Goal: Check status: Check status

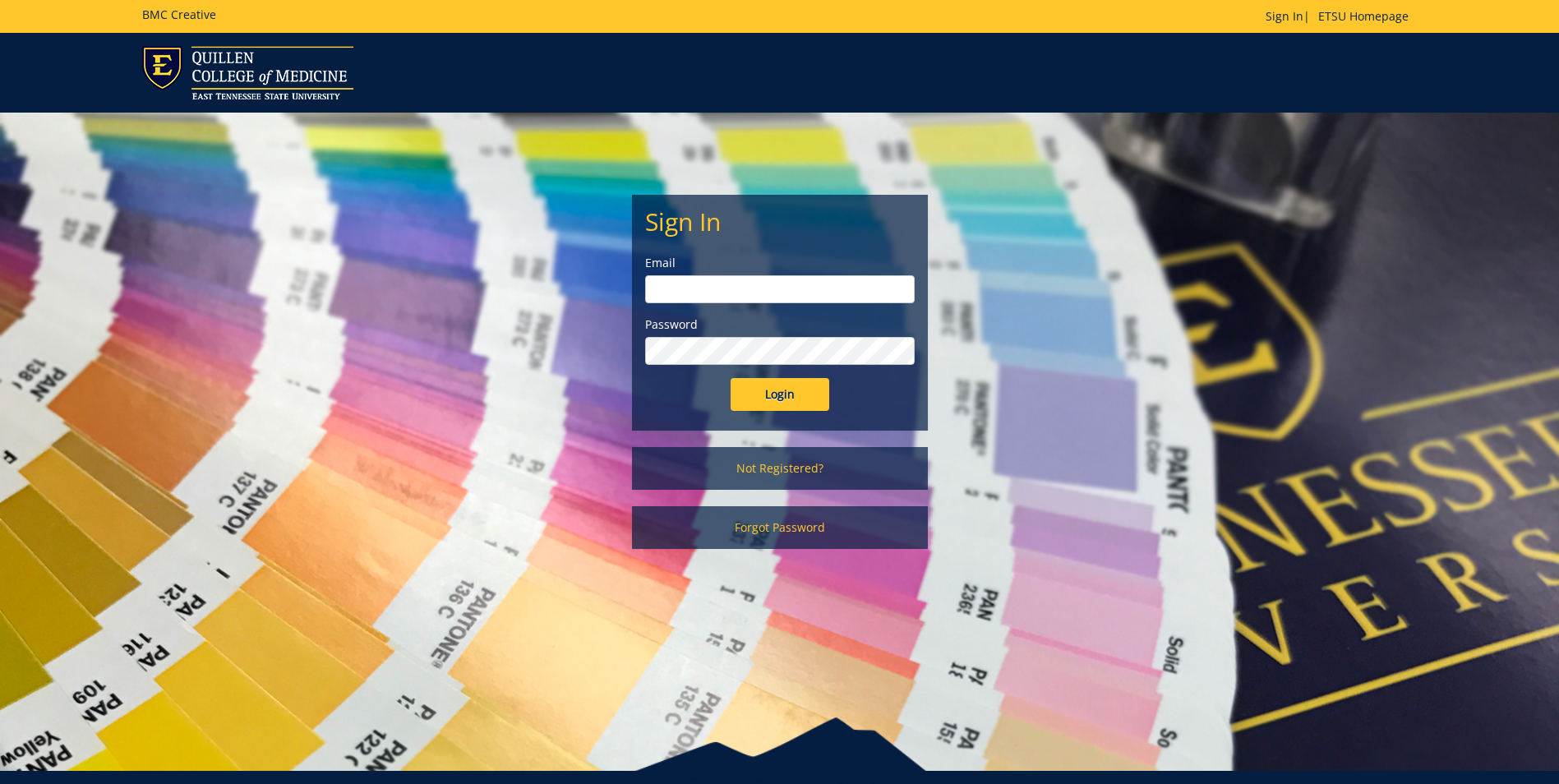
type input "[EMAIL_ADDRESS][DOMAIN_NAME]"
click at [801, 412] on div "Sign In Email smithat2@etsu.edu Password Login" at bounding box center [780, 312] width 295 height 234
click at [796, 384] on input "Login" at bounding box center [780, 394] width 99 height 33
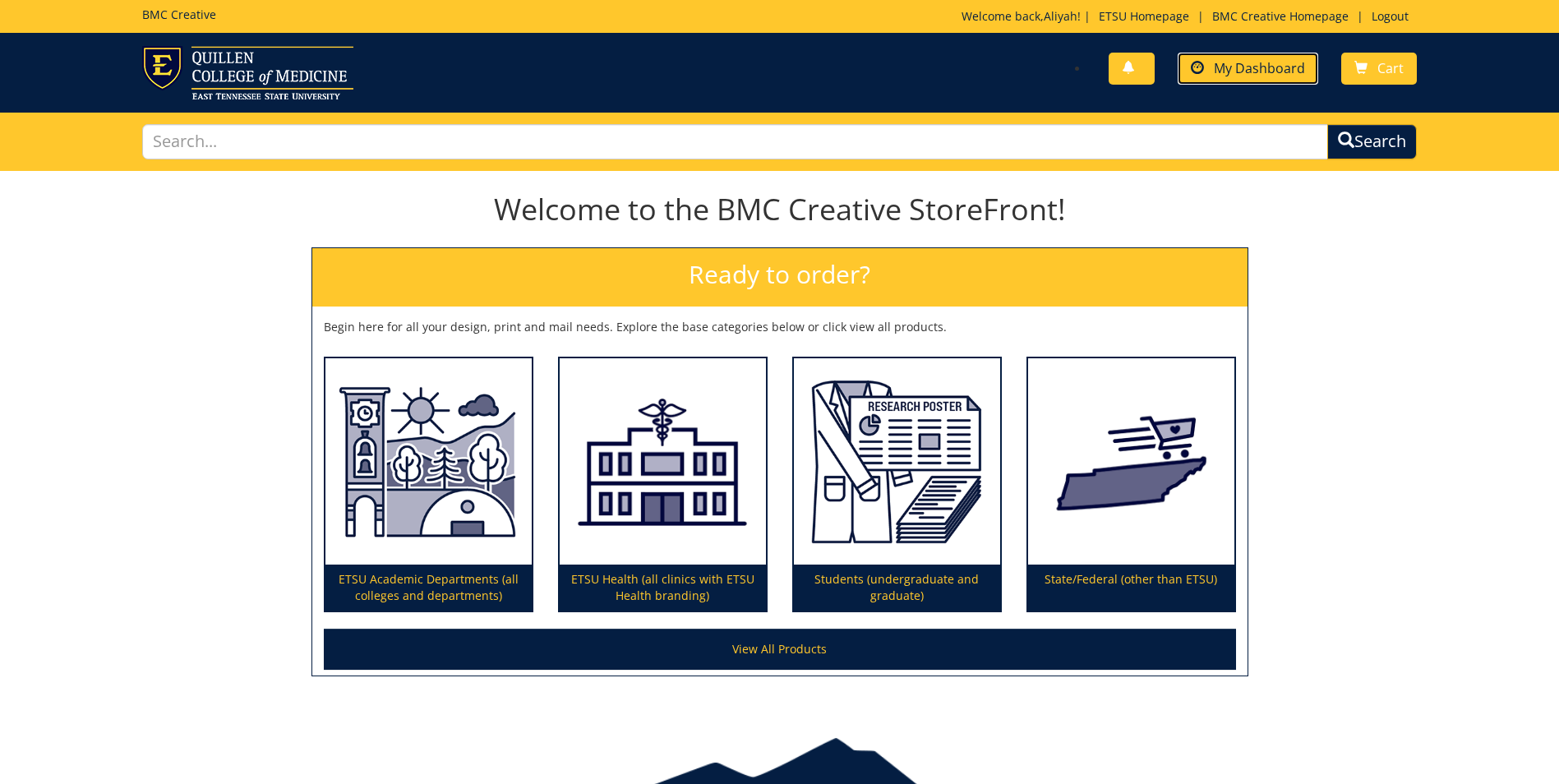
click at [1232, 67] on span "My Dashboard" at bounding box center [1259, 68] width 91 height 18
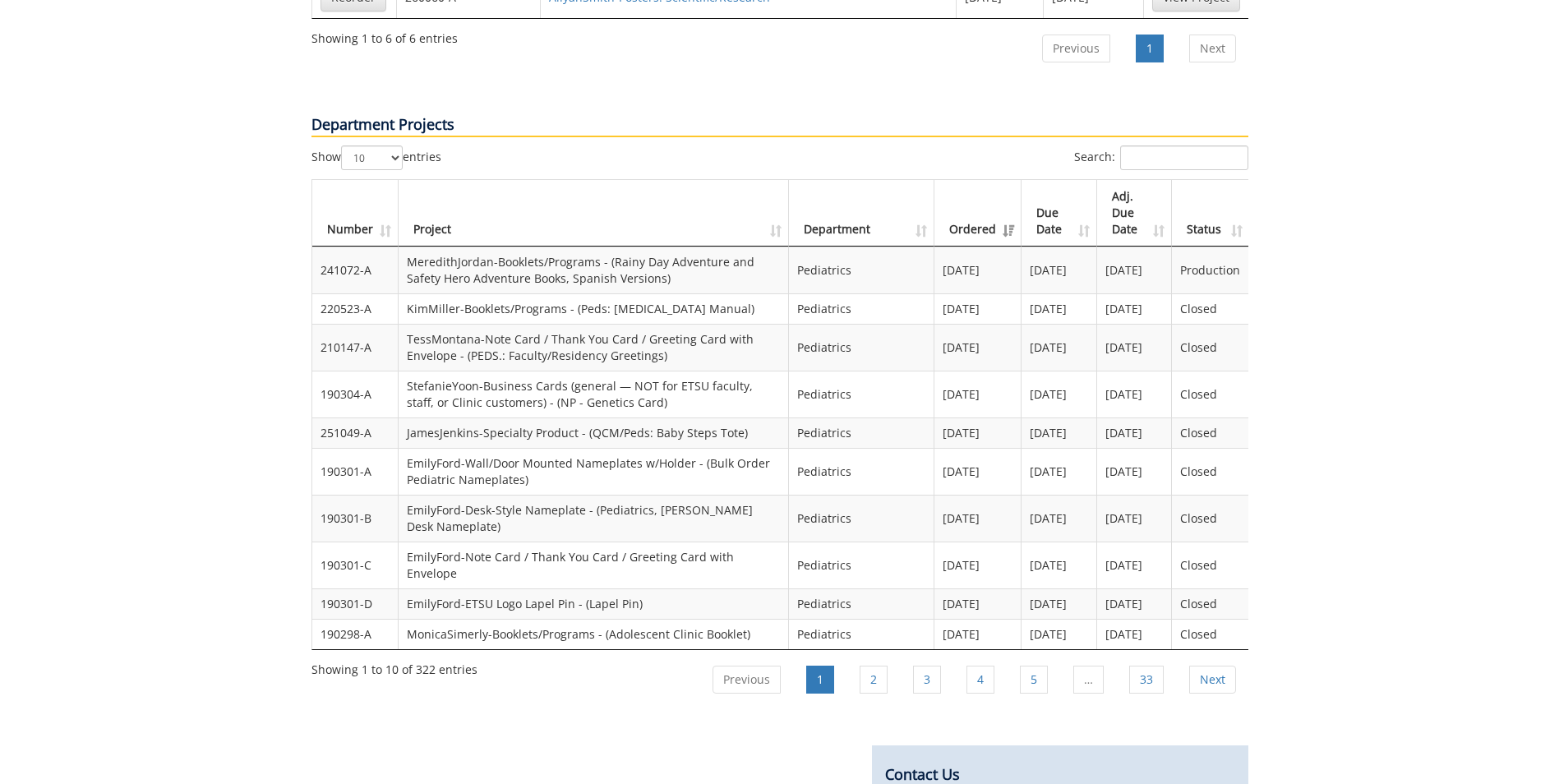
scroll to position [1481, 0]
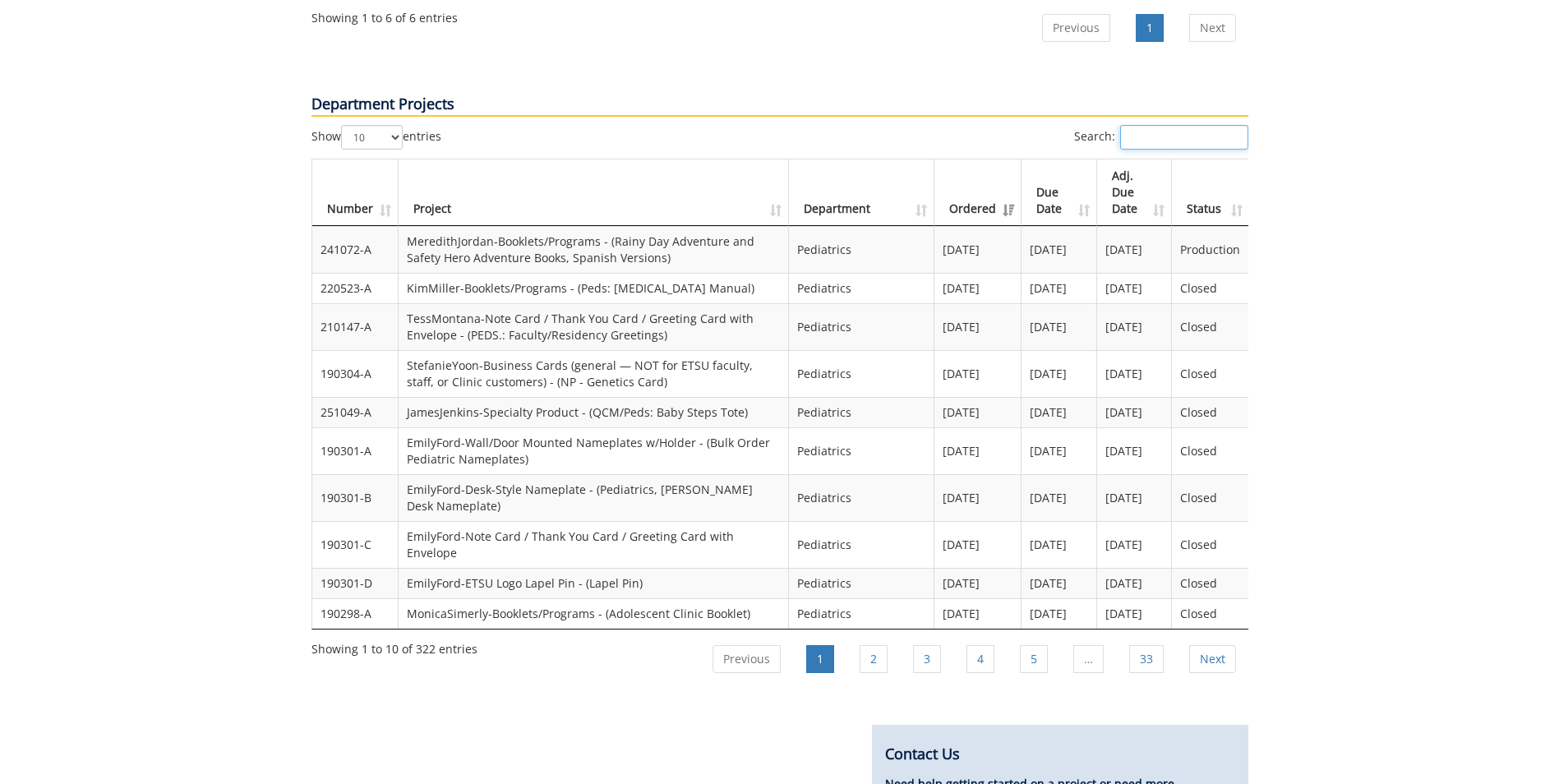
click at [1187, 125] on input "Search:" at bounding box center [1184, 138] width 128 height 25
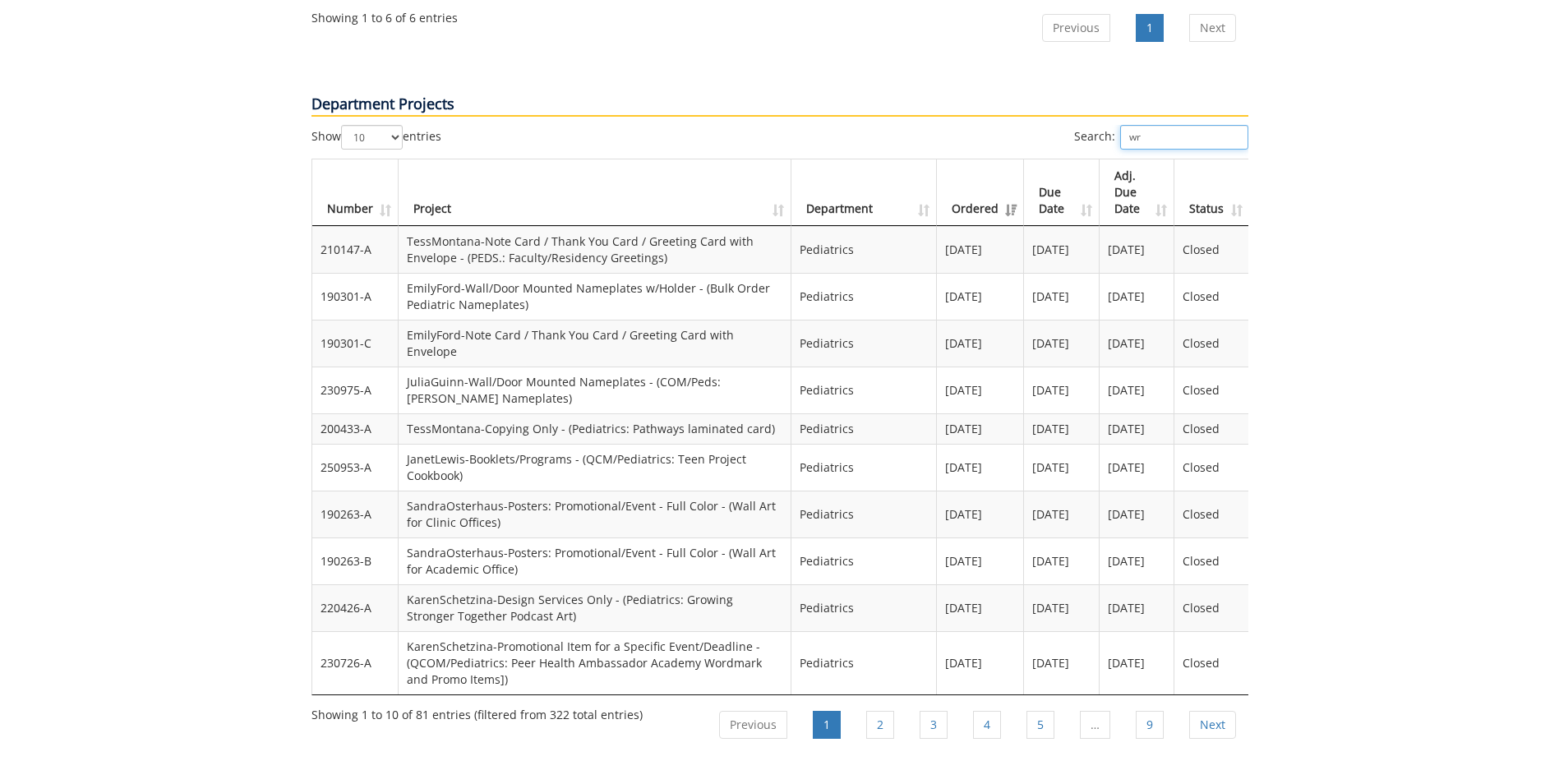
scroll to position [1368, 0]
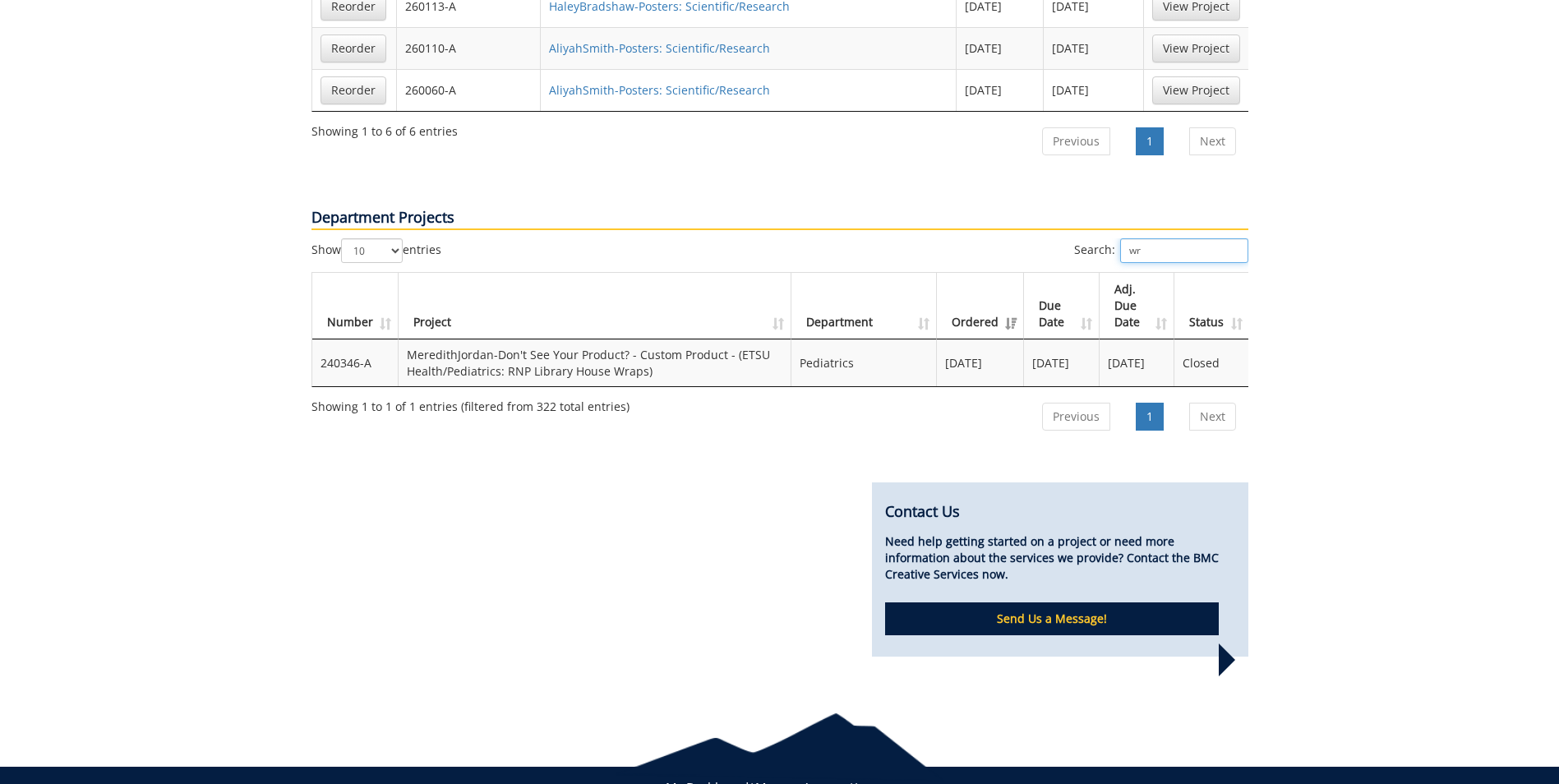
type input "w"
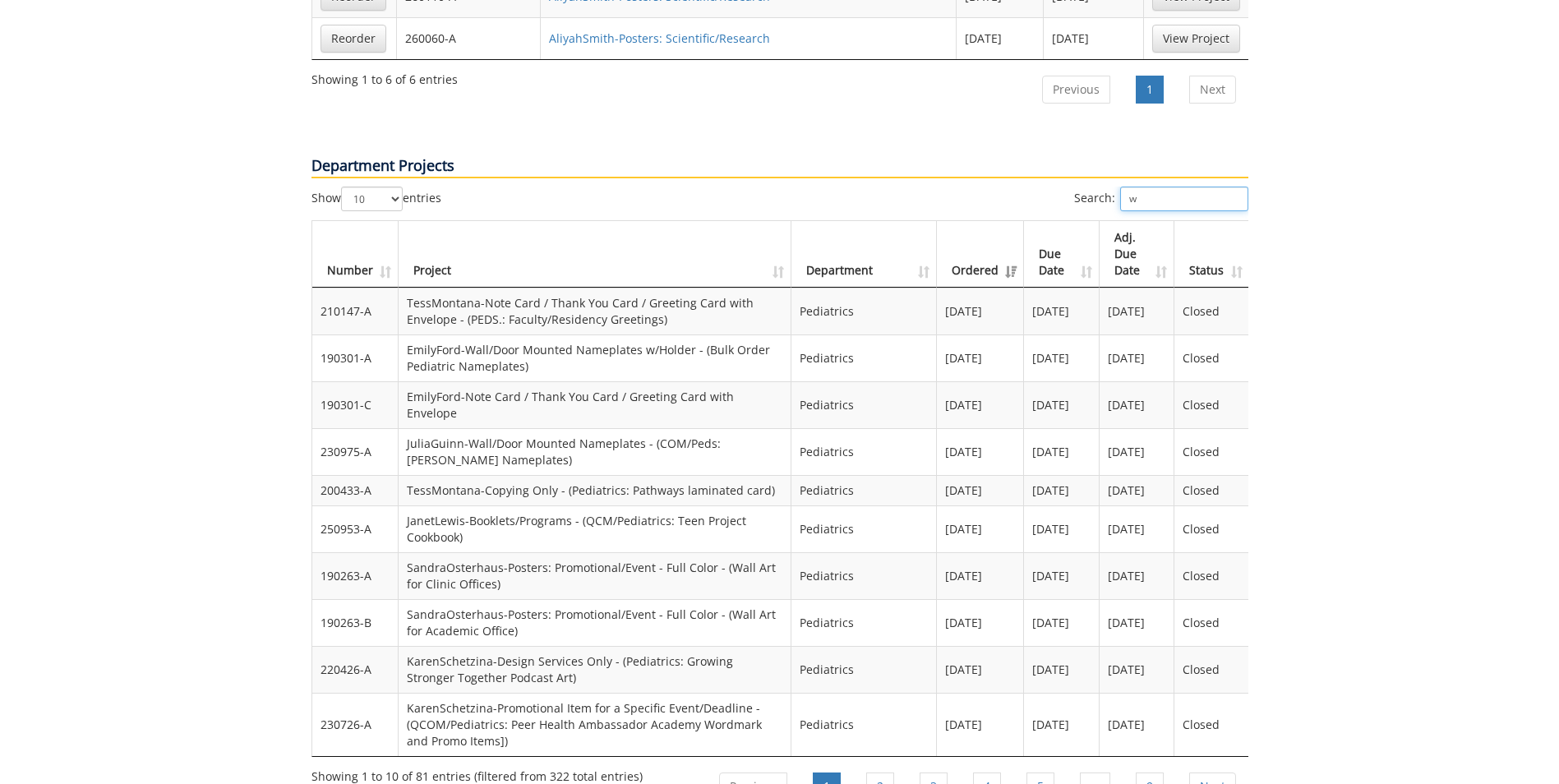
scroll to position [1399, 0]
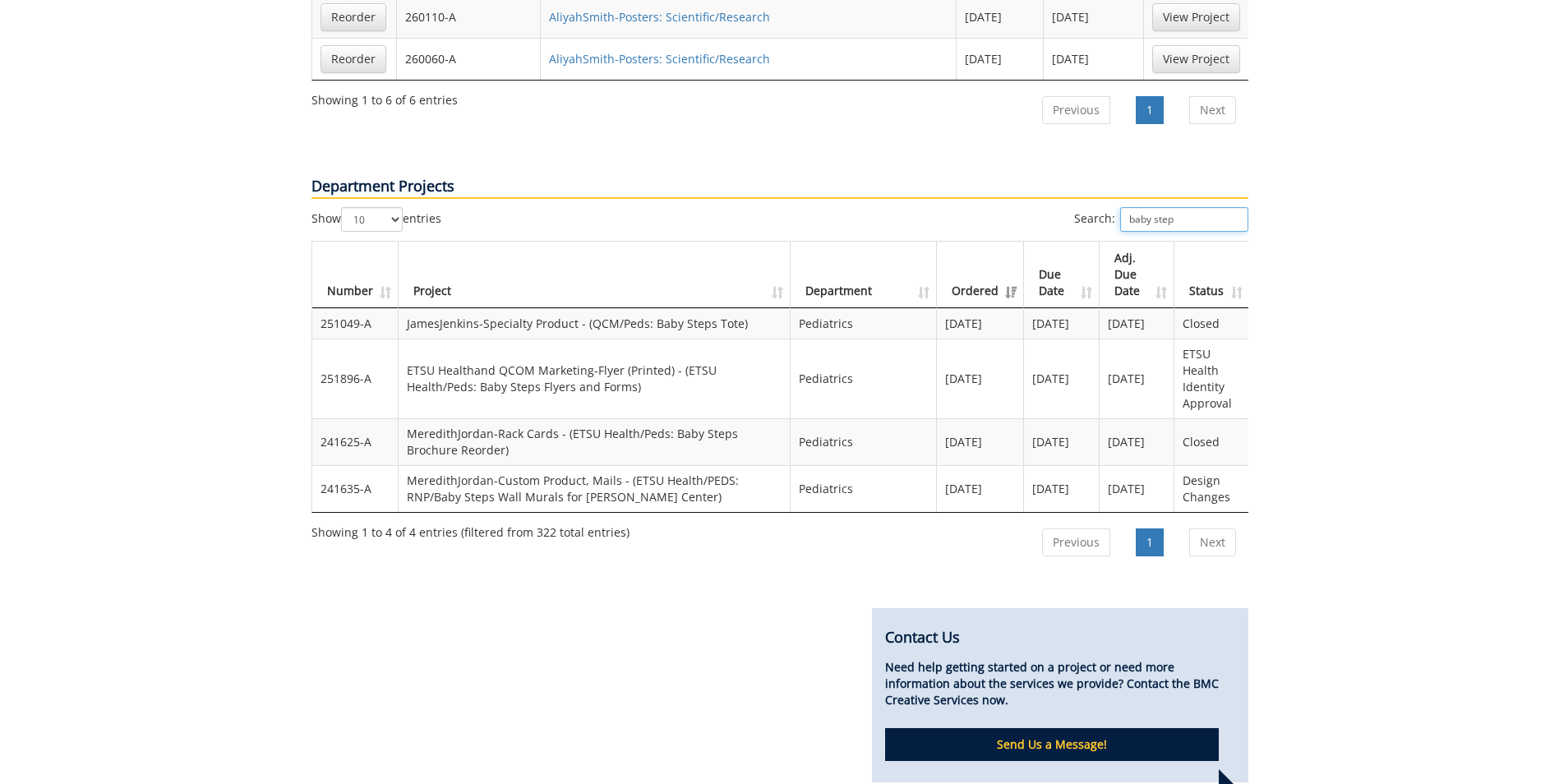
type input "baby steps"
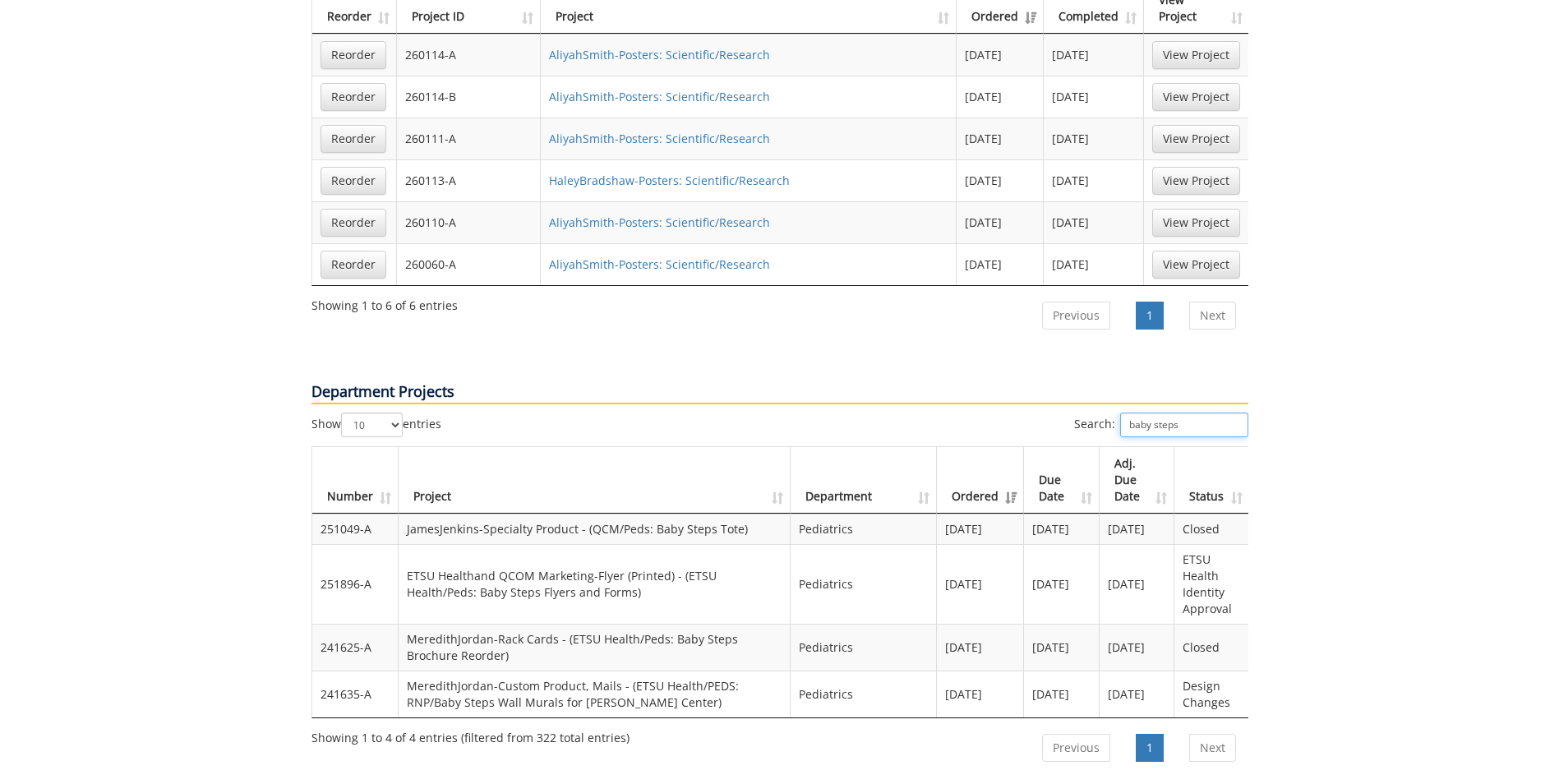
scroll to position [1275, 0]
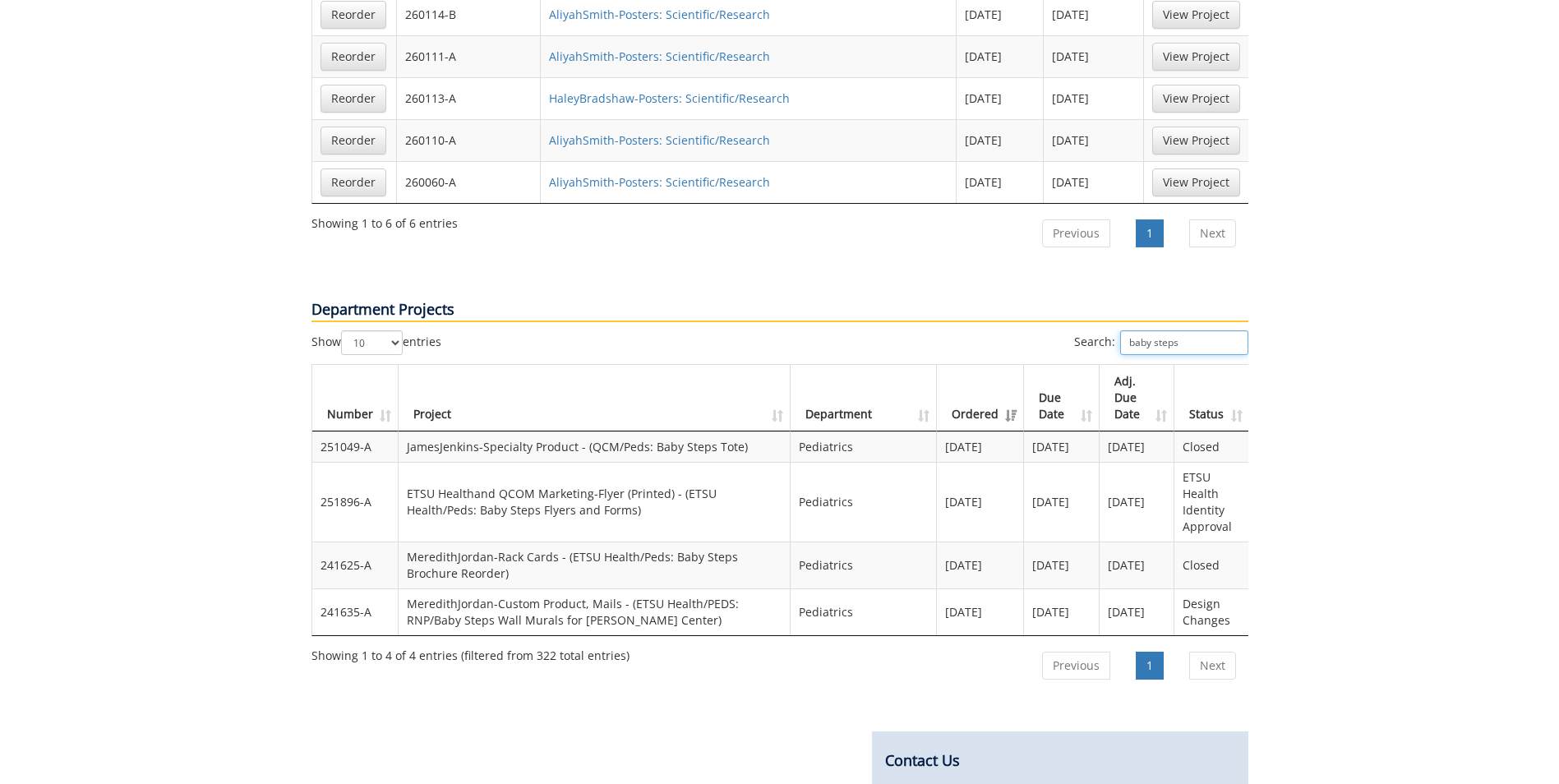
click at [1171, 330] on input "baby steps" at bounding box center [1184, 342] width 128 height 25
click at [1163, 330] on input "baby steps" at bounding box center [1184, 342] width 128 height 25
drag, startPoint x: 1206, startPoint y: 302, endPoint x: 1074, endPoint y: 297, distance: 132.1
click at [1075, 330] on label "Search: baby steps" at bounding box center [1161, 342] width 174 height 25
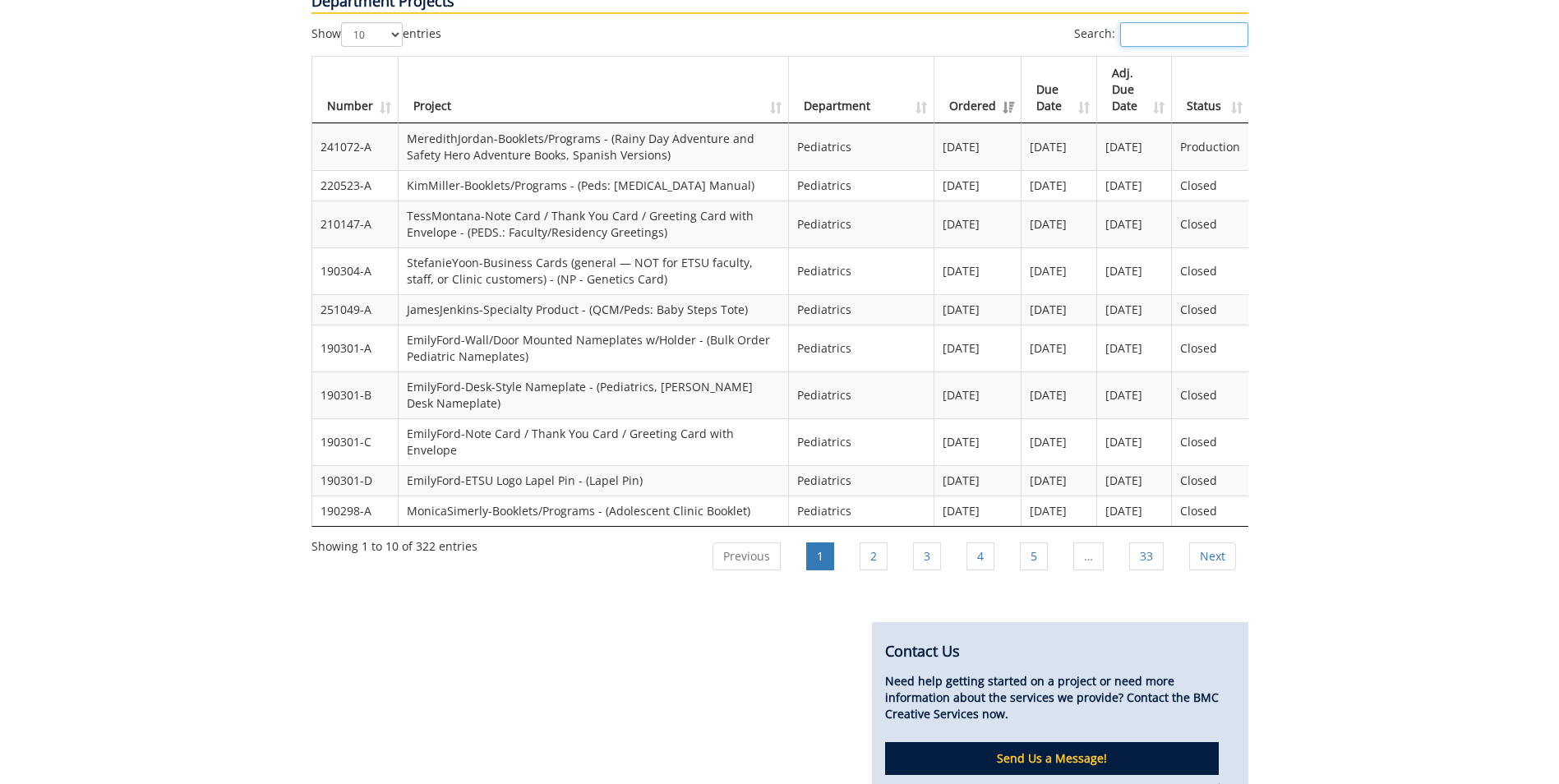
scroll to position [1440, 0]
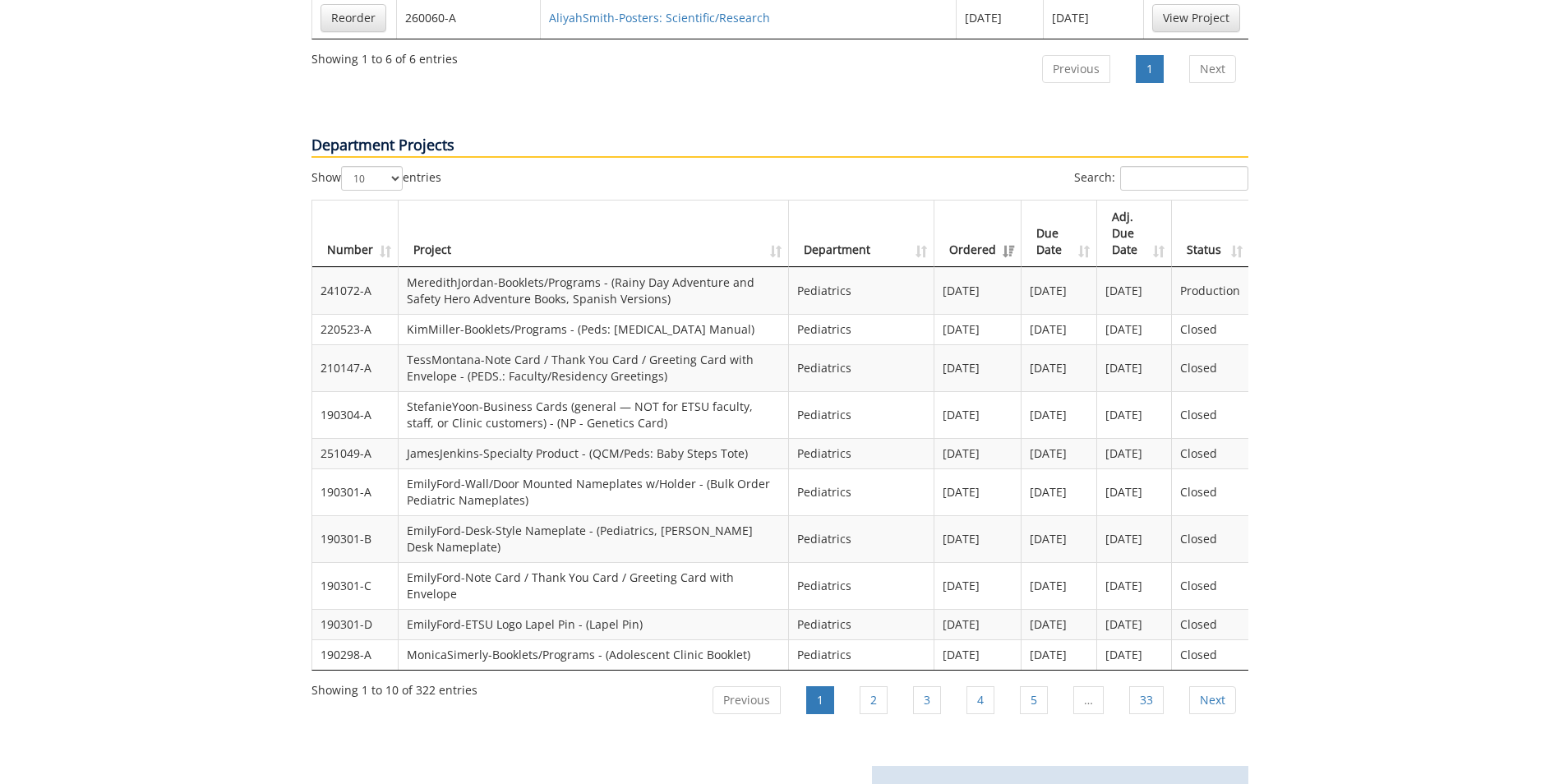
click at [959, 201] on th "Ordered" at bounding box center [977, 234] width 87 height 67
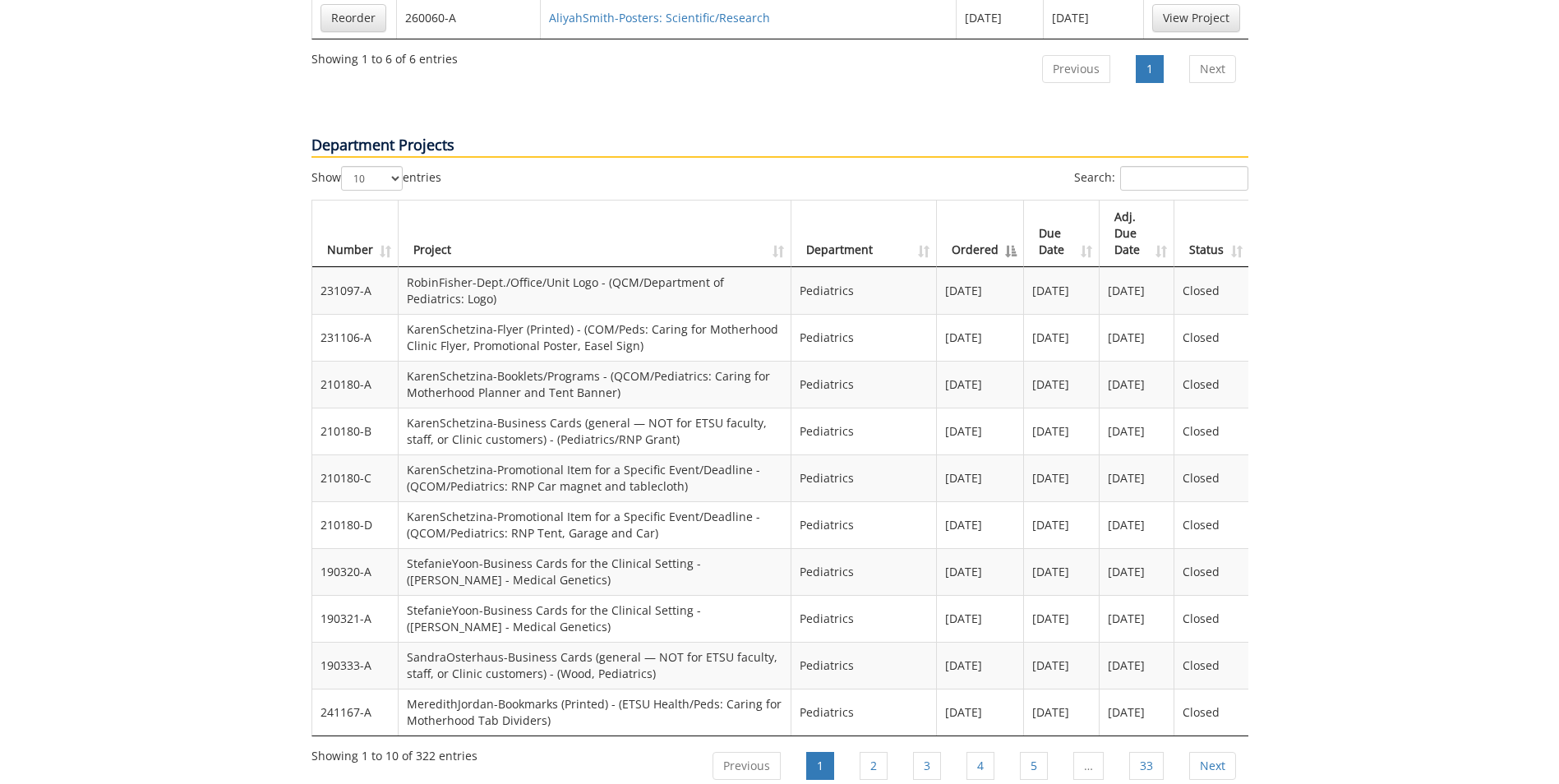
click at [966, 201] on th "Ordered" at bounding box center [979, 234] width 87 height 67
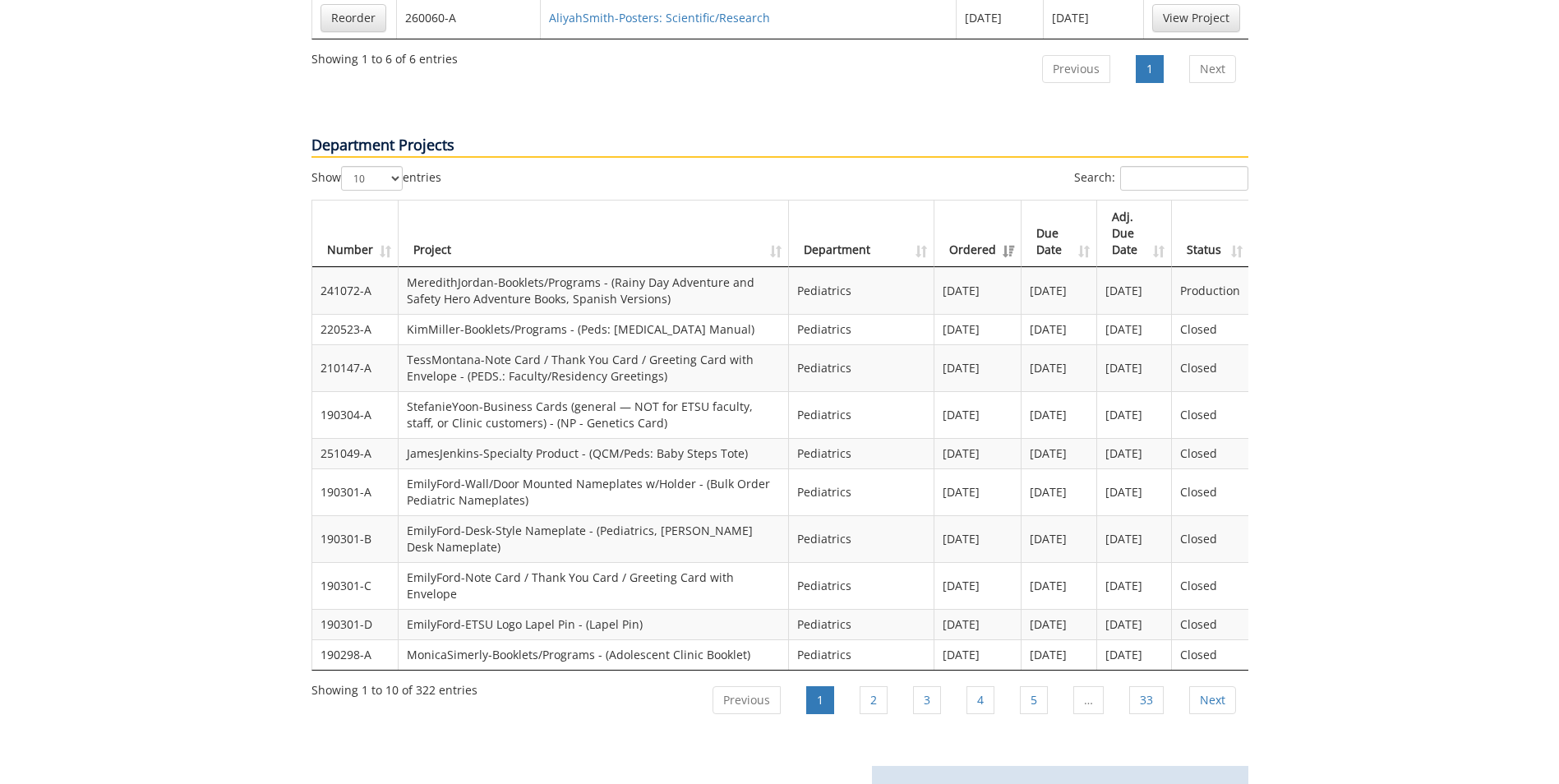
click at [966, 201] on th "Ordered" at bounding box center [977, 234] width 87 height 67
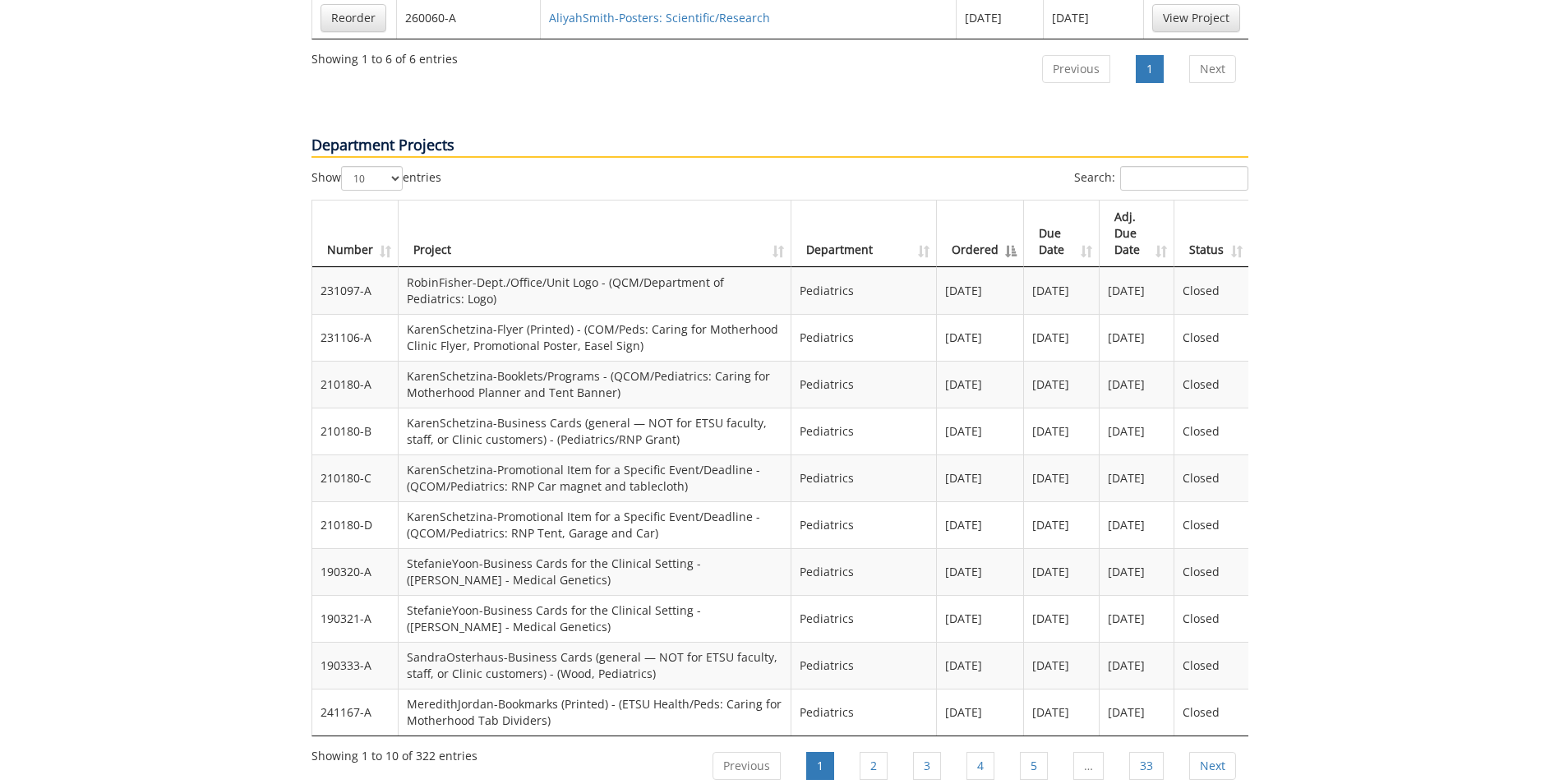
click at [967, 201] on th "Ordered" at bounding box center [979, 234] width 87 height 67
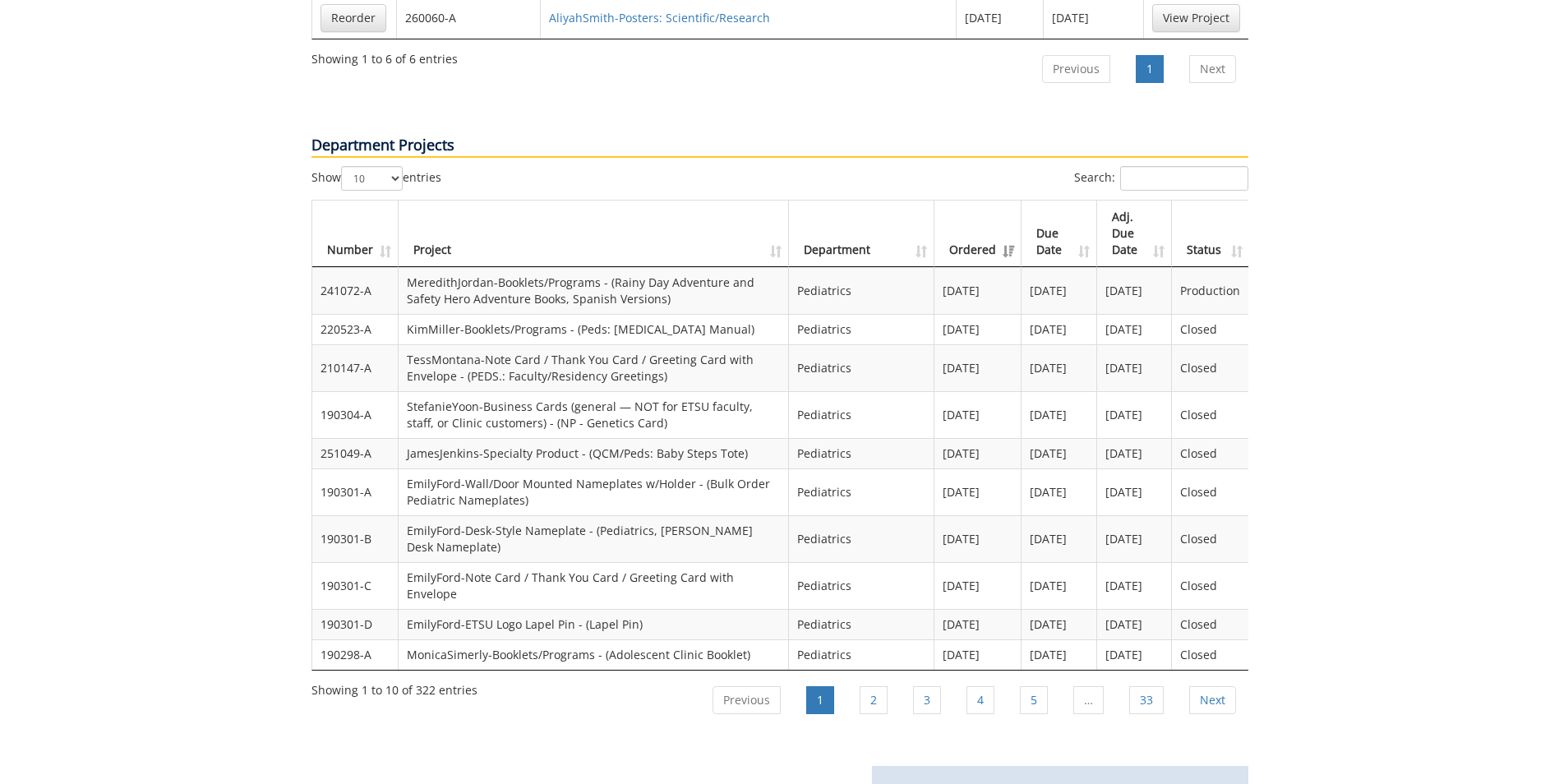
click at [968, 201] on th "Ordered" at bounding box center [977, 234] width 87 height 67
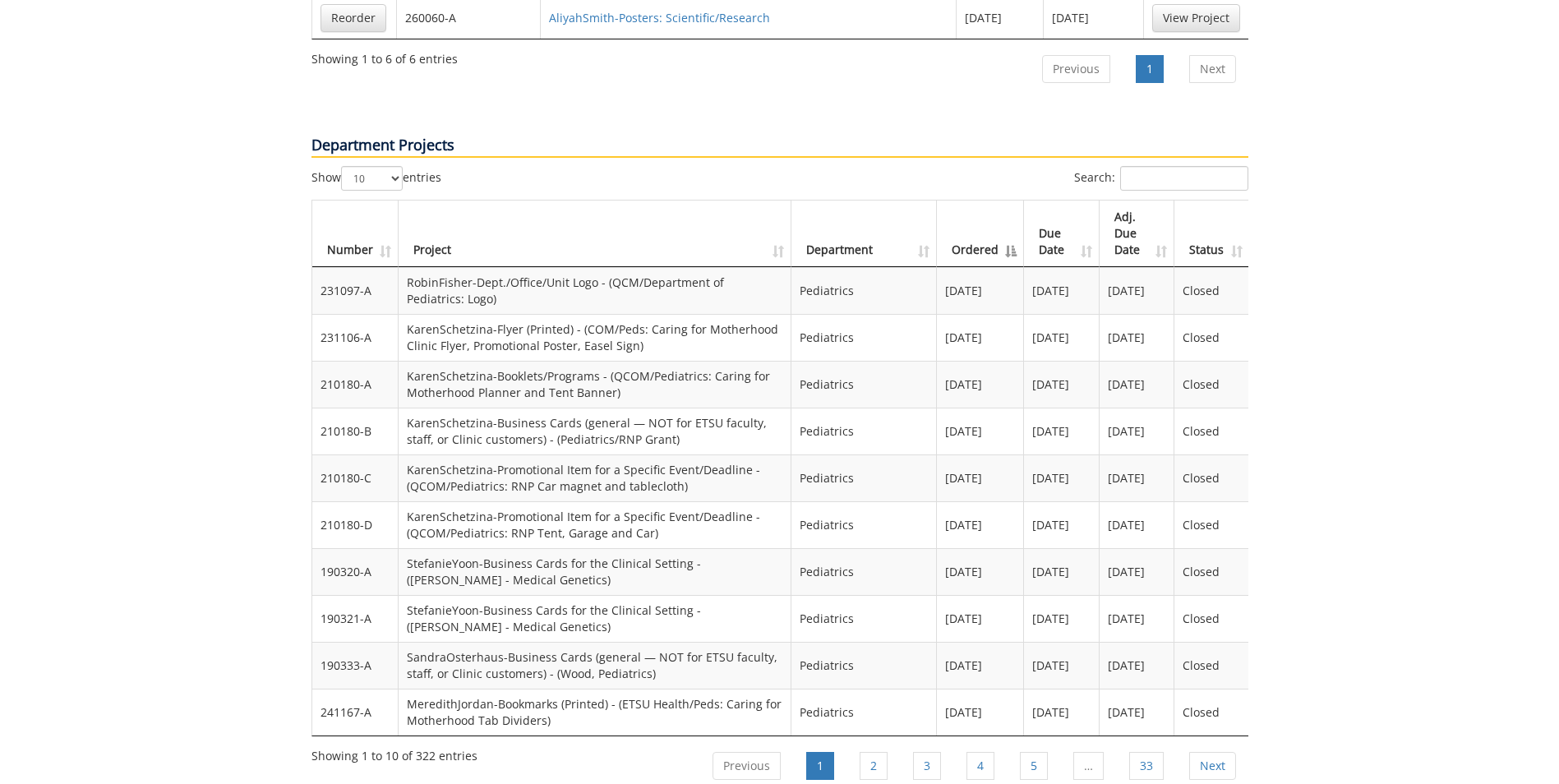
click at [1047, 217] on th "Due Date" at bounding box center [1062, 234] width 76 height 67
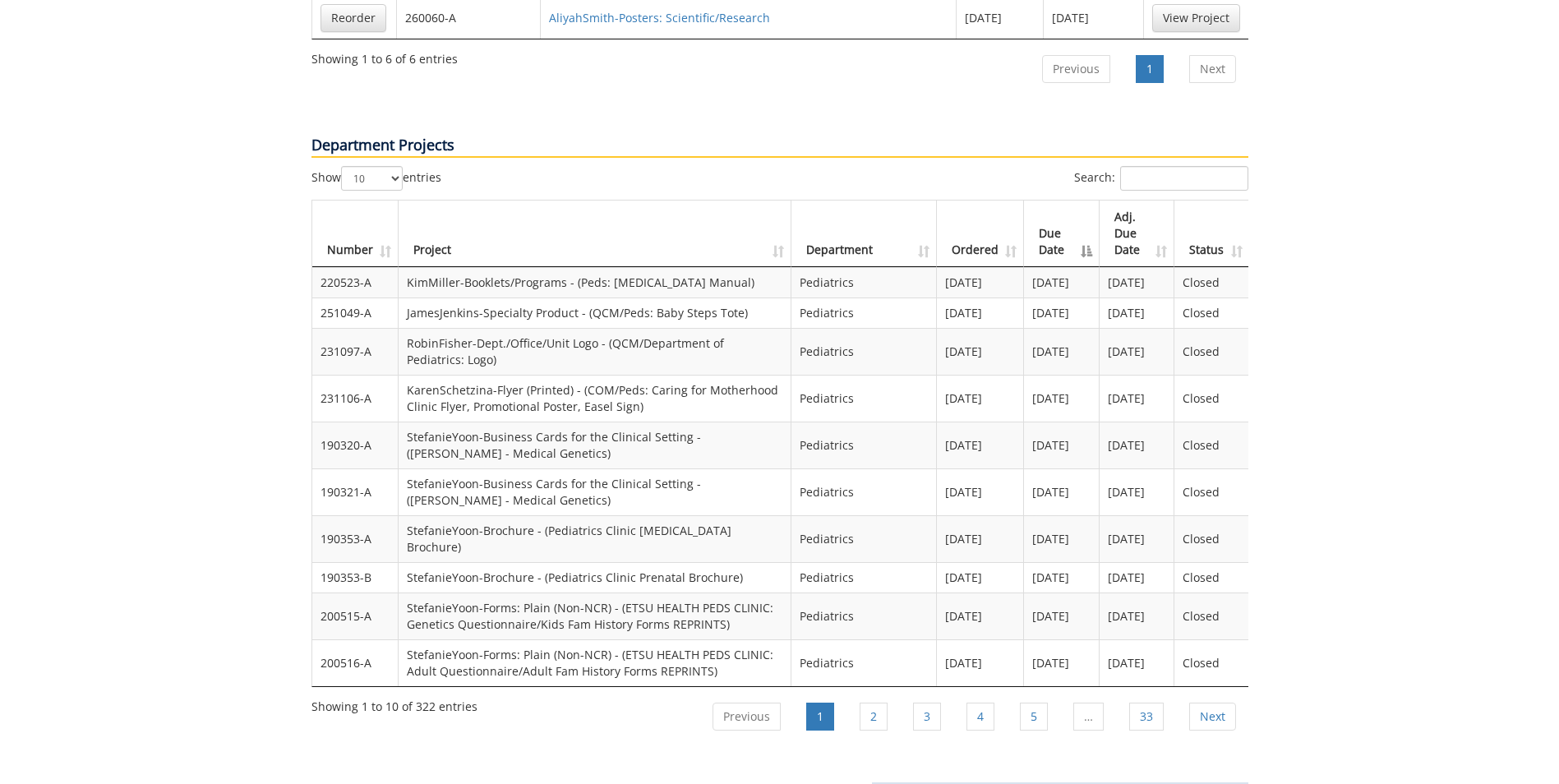
click at [1053, 205] on th "Due Date" at bounding box center [1062, 234] width 76 height 67
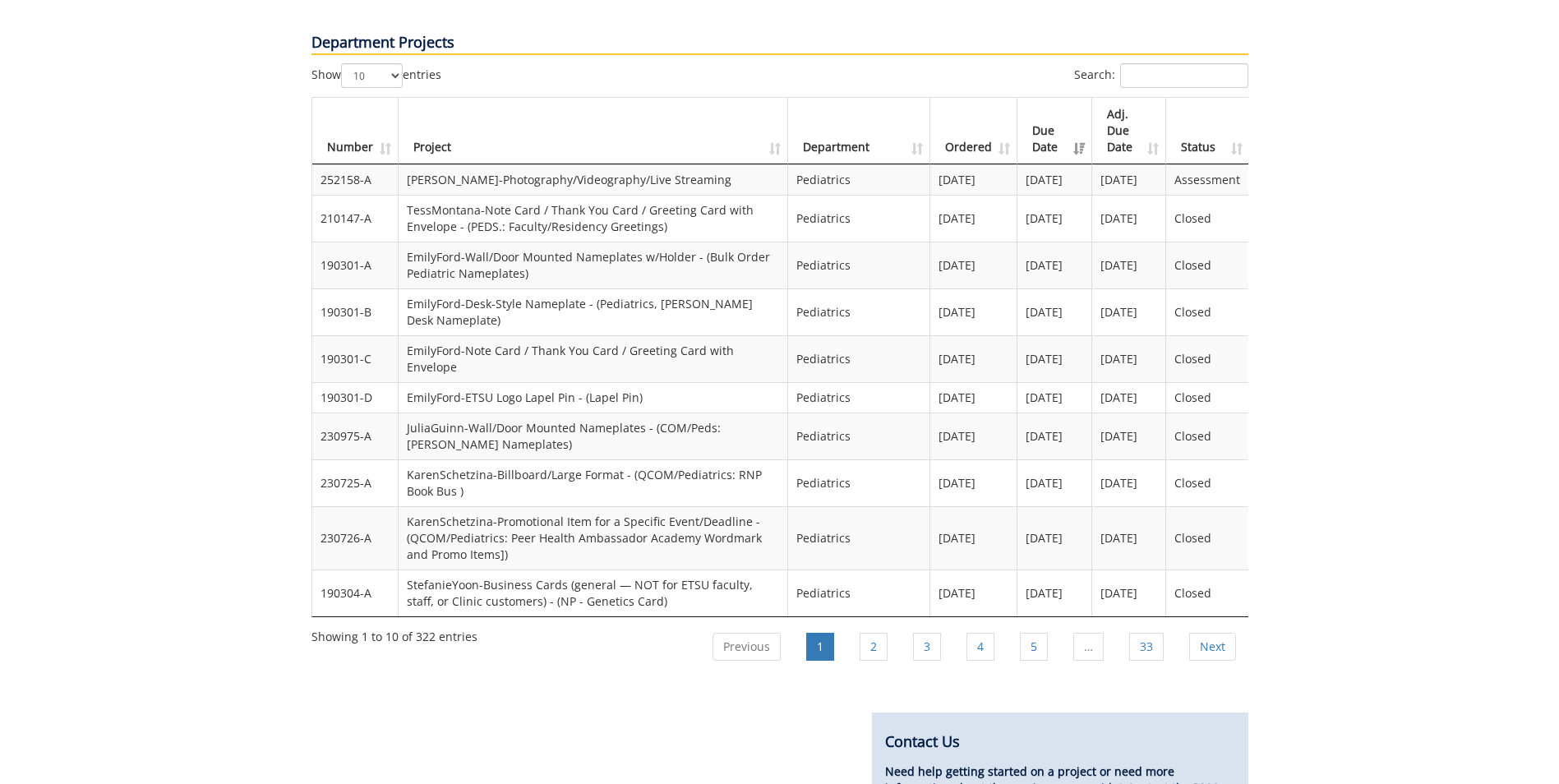
scroll to position [1522, 0]
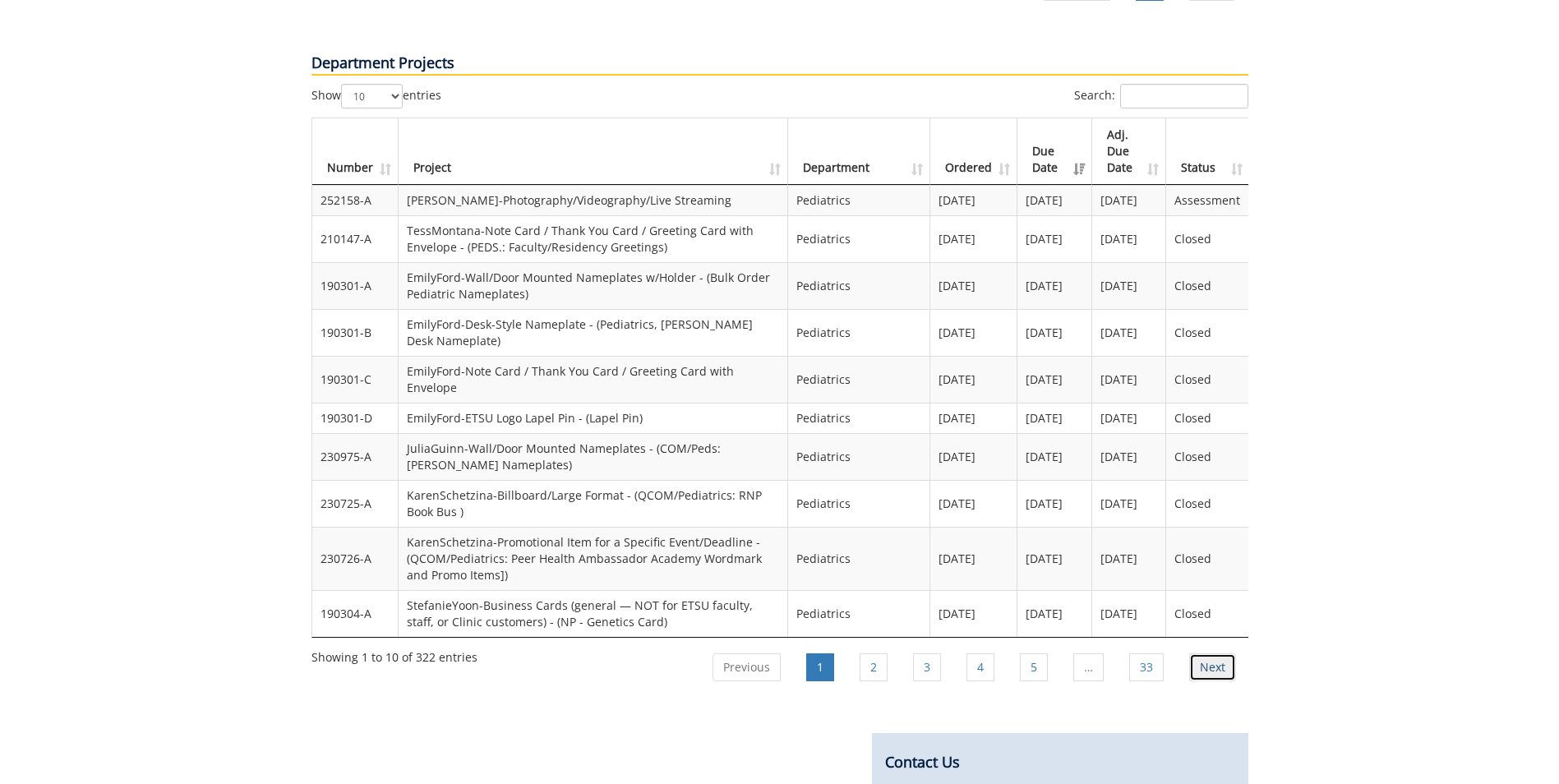
click at [1216, 653] on link "Next" at bounding box center [1212, 666] width 47 height 28
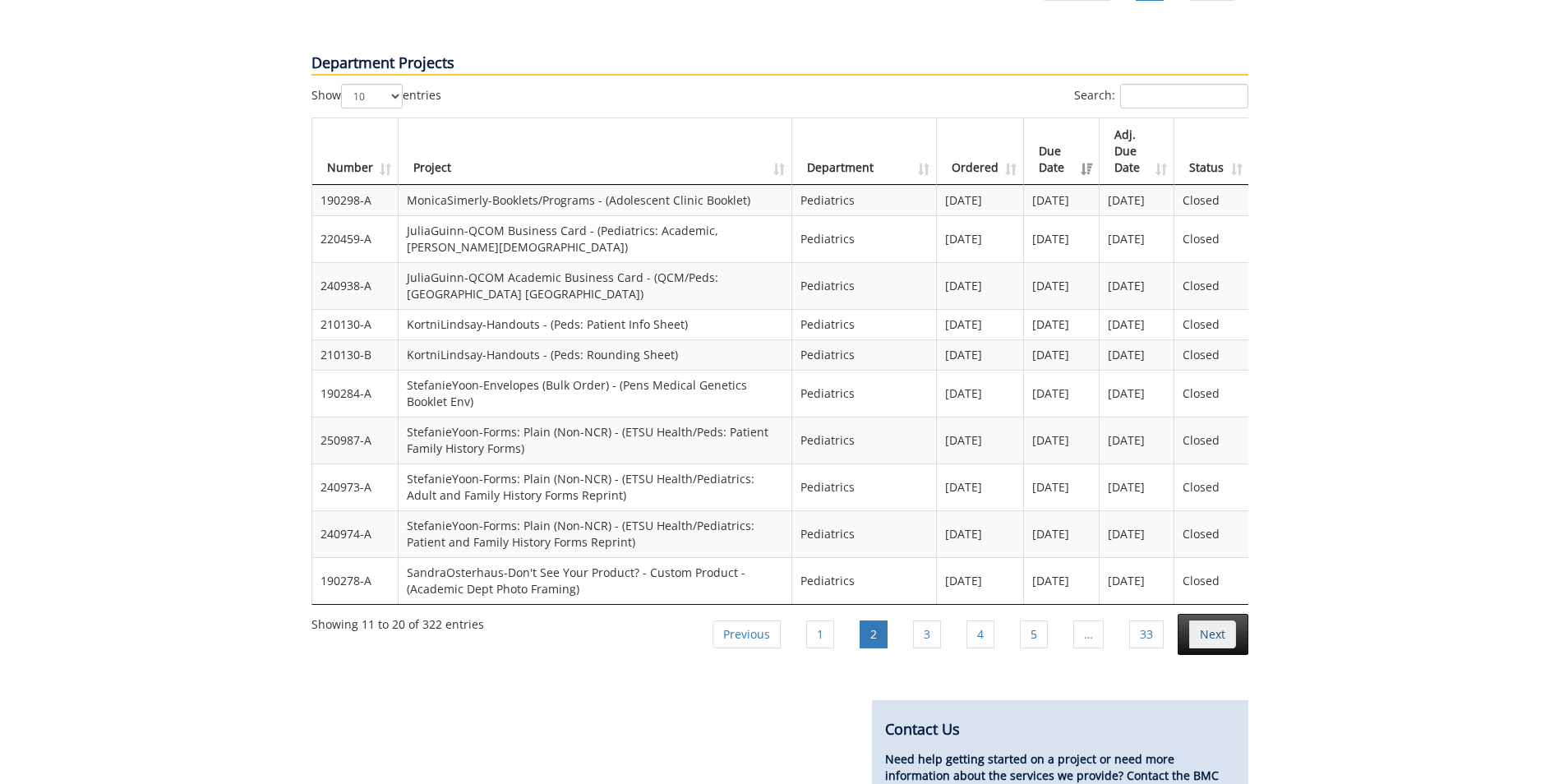
click at [1199, 621] on link "Next" at bounding box center [1212, 634] width 47 height 28
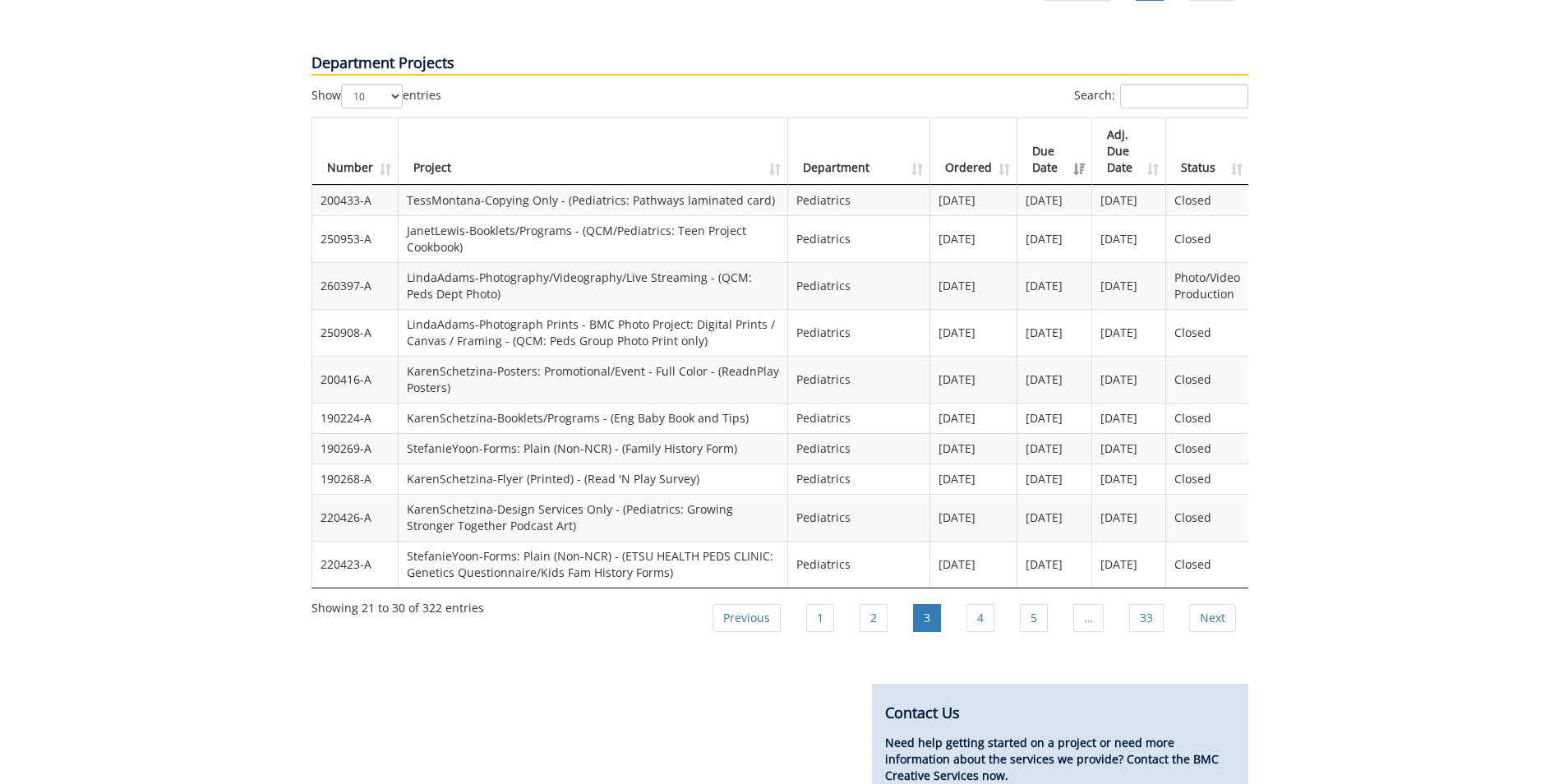
click at [1206, 124] on th "Status" at bounding box center [1207, 152] width 82 height 67
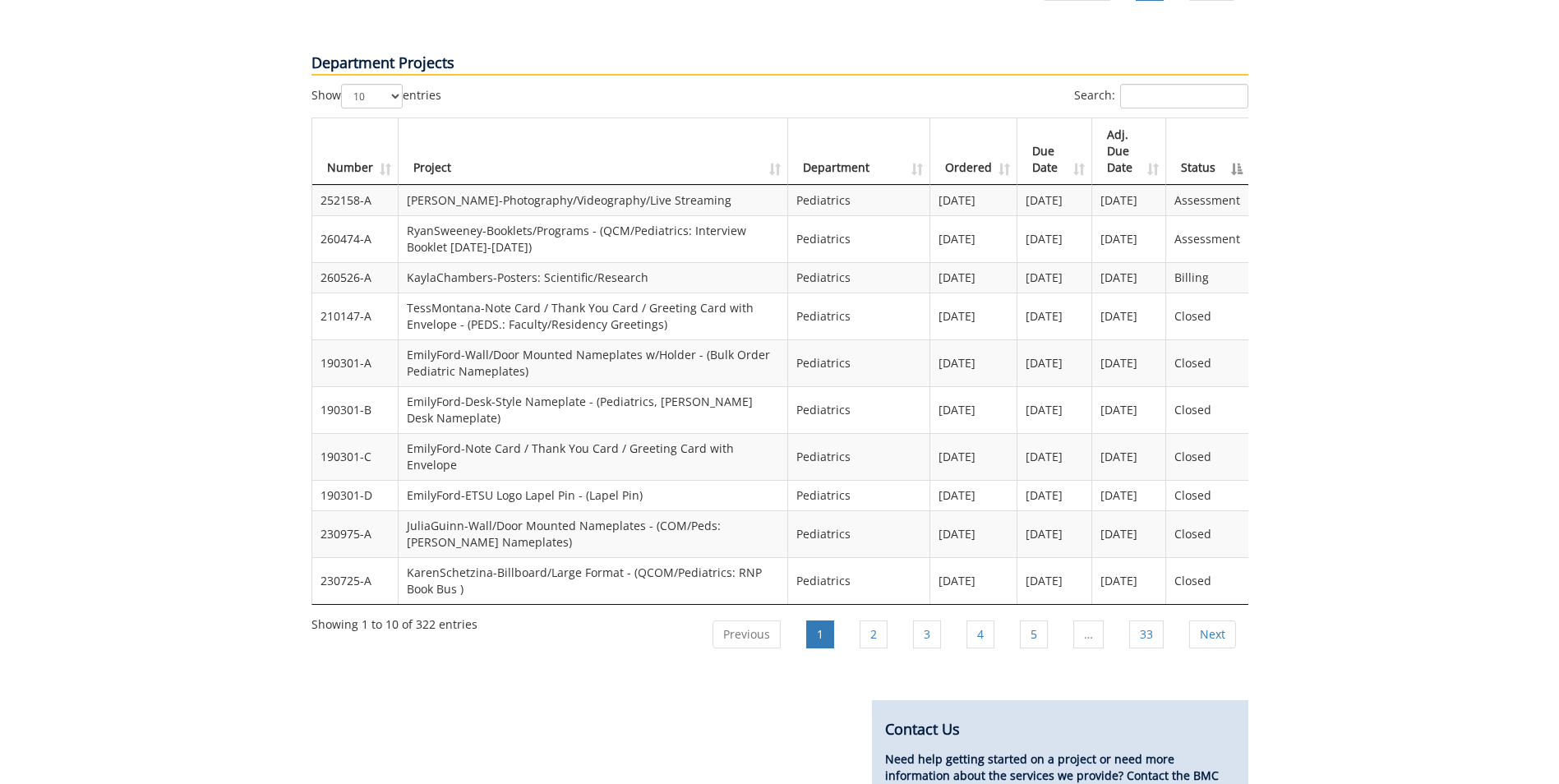
scroll to position [1724, 0]
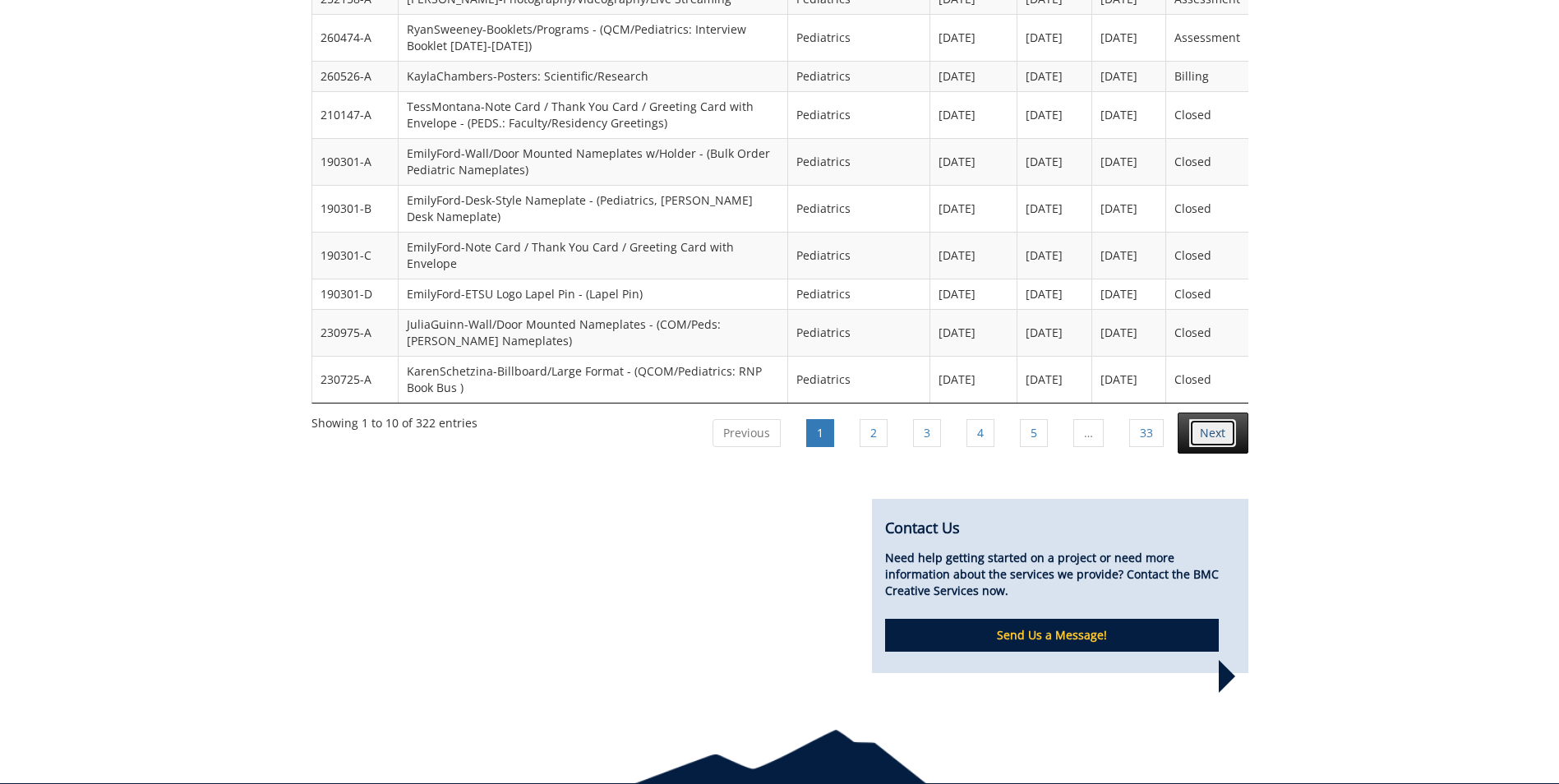
click at [1205, 419] on link "Next" at bounding box center [1212, 432] width 47 height 28
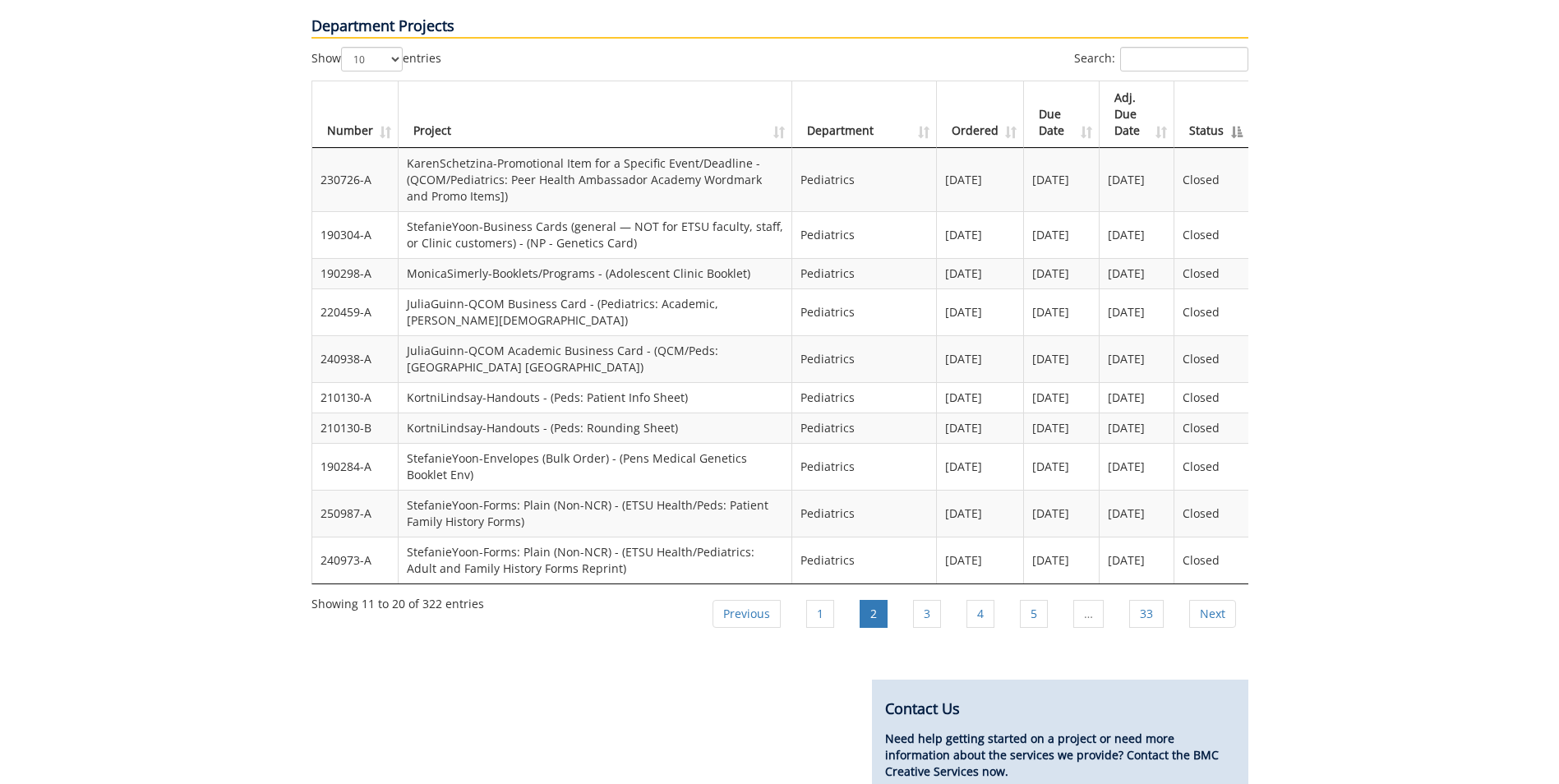
scroll to position [1579, 0]
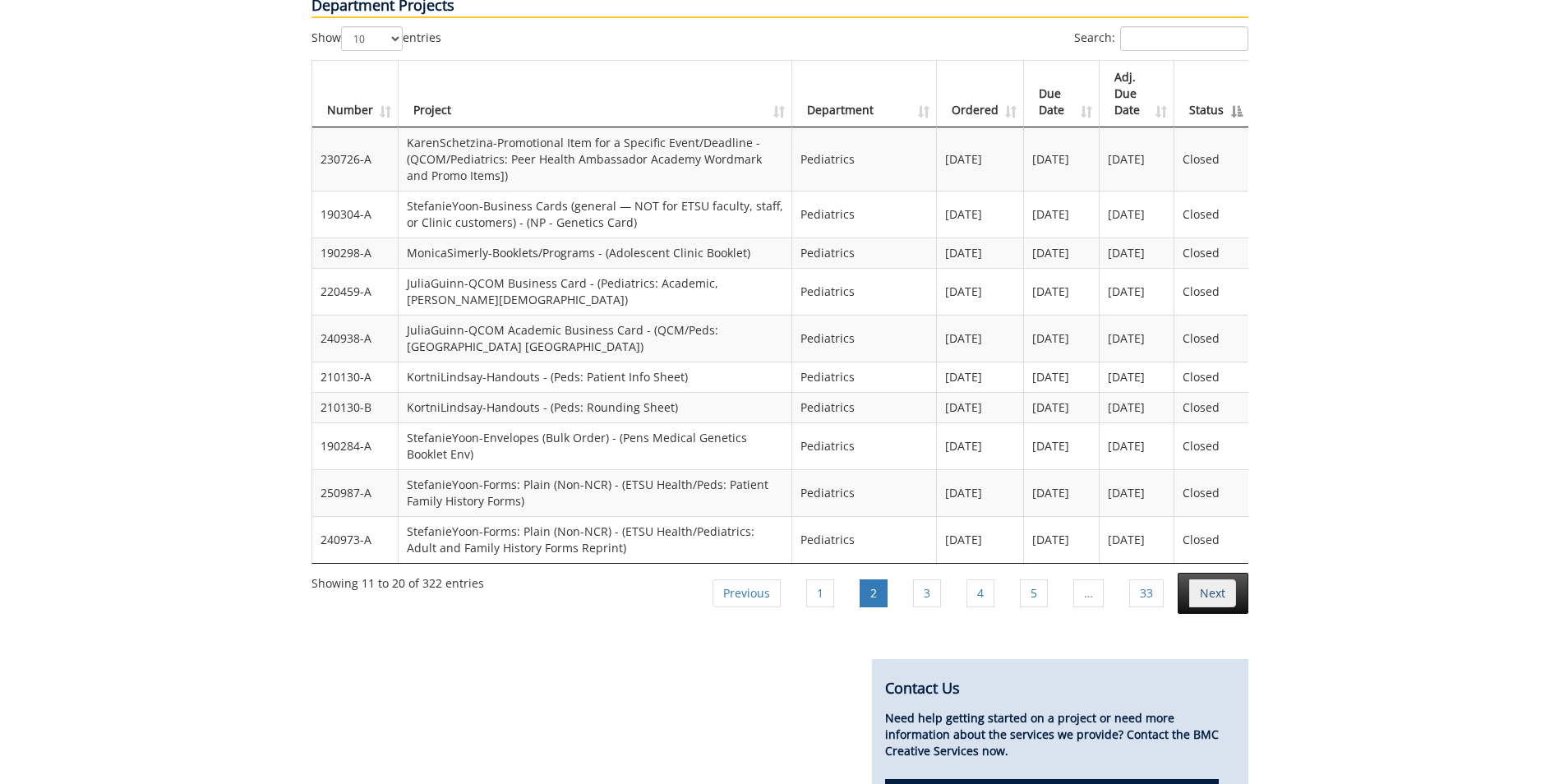
click at [1205, 579] on link "Next" at bounding box center [1212, 593] width 47 height 28
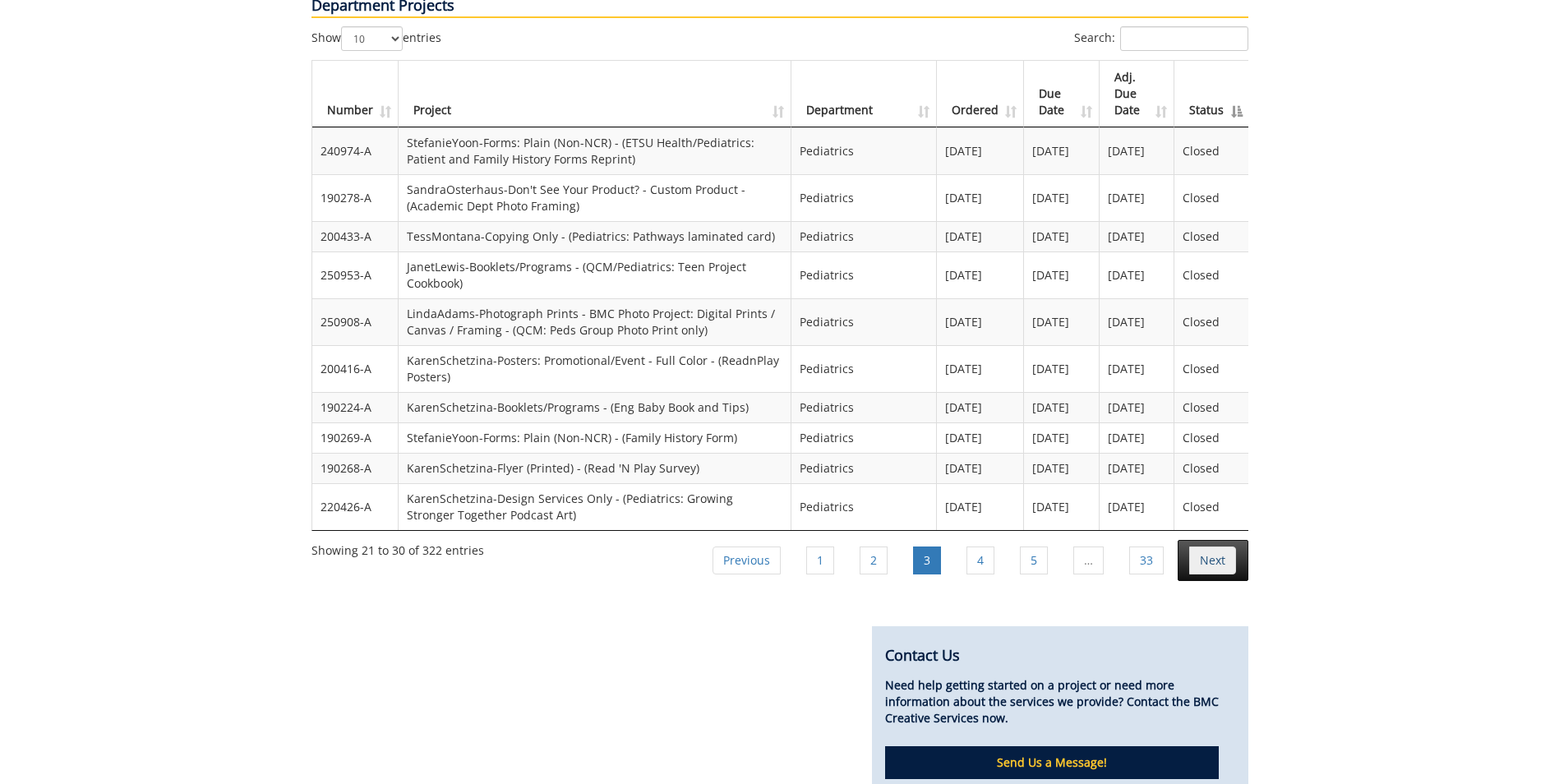
click at [1205, 546] on link "Next" at bounding box center [1212, 559] width 47 height 28
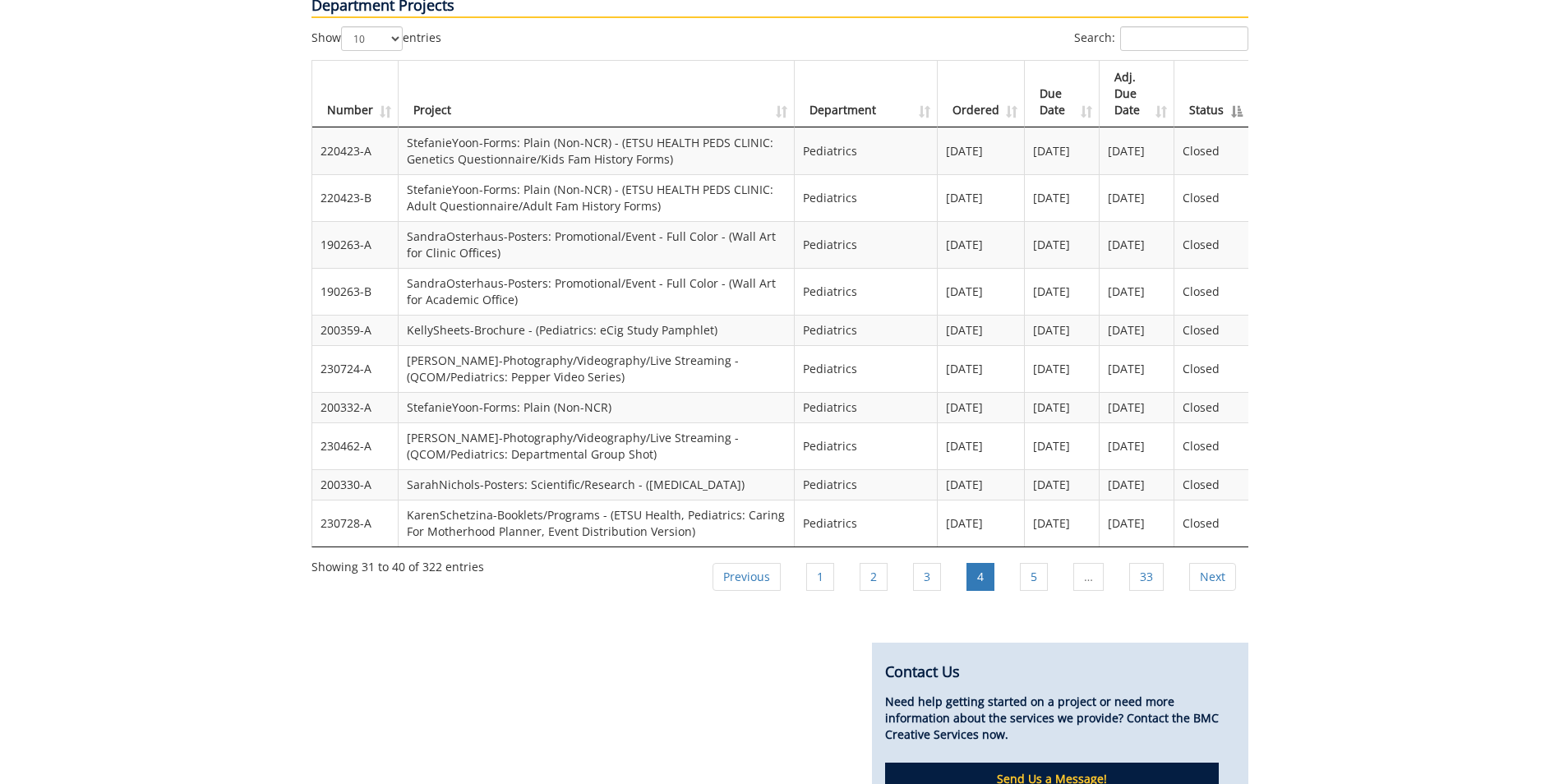
click at [1206, 556] on li "Next" at bounding box center [1213, 577] width 71 height 41
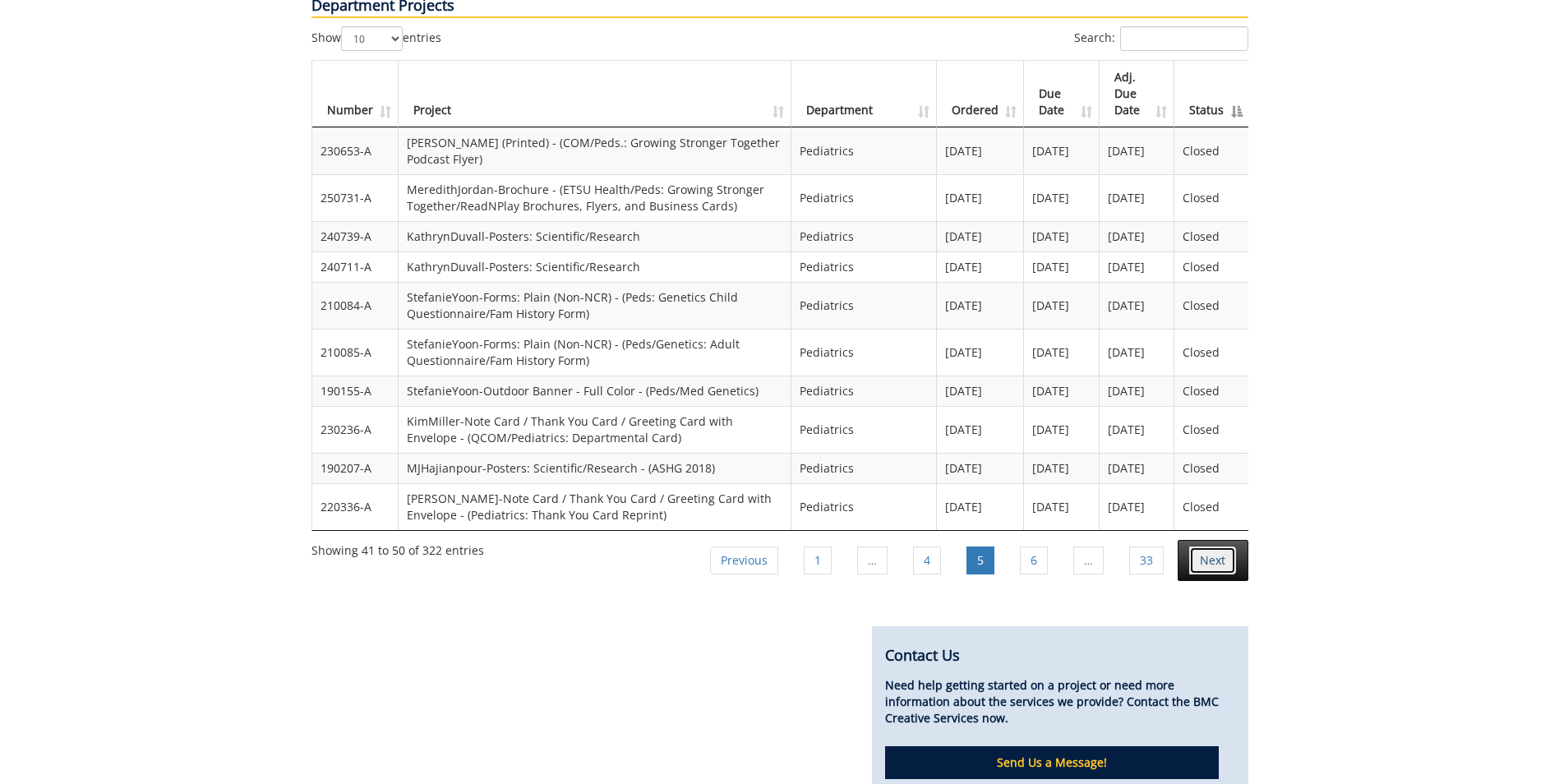
click at [1202, 546] on link "Next" at bounding box center [1212, 559] width 47 height 28
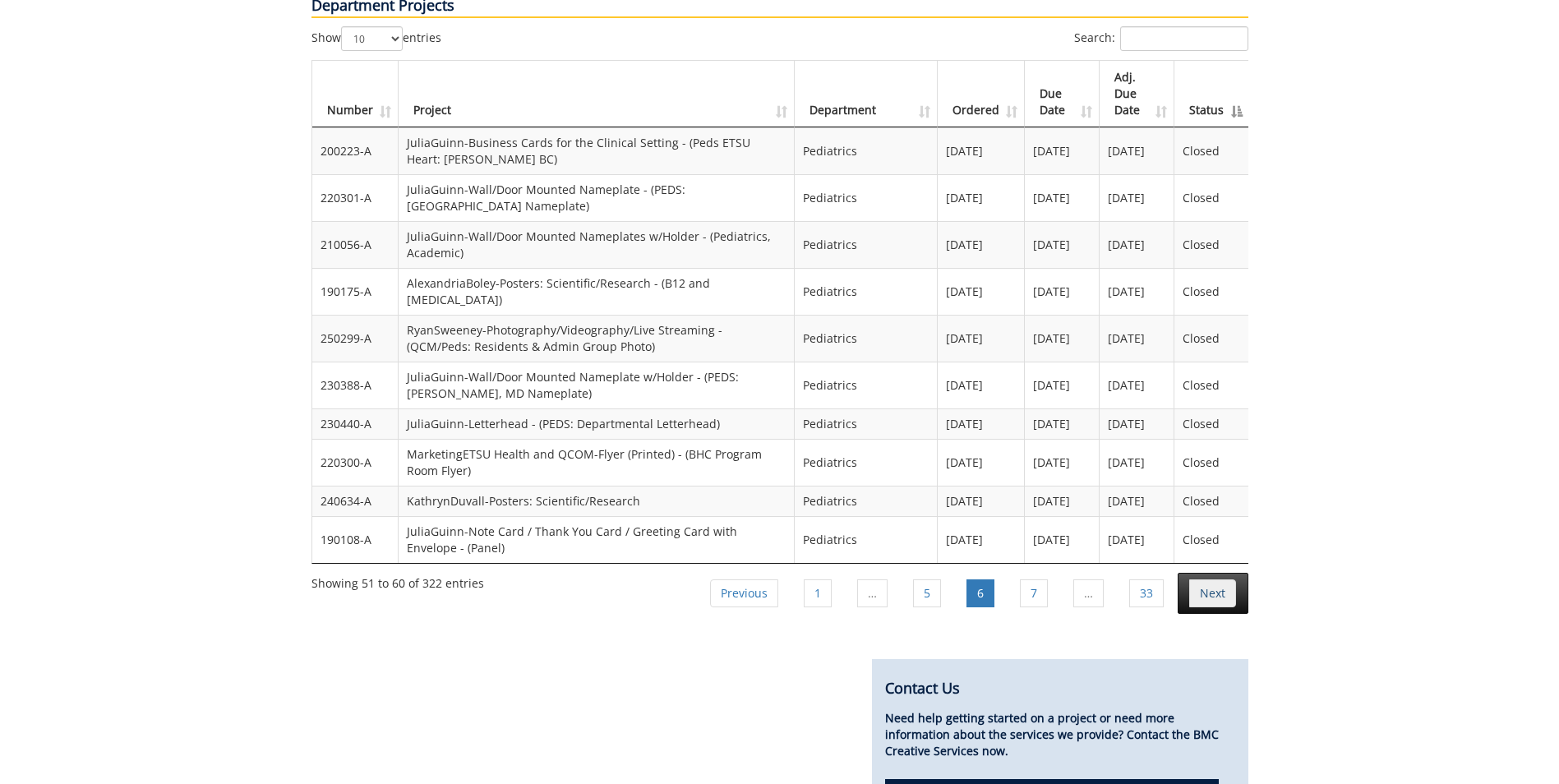
click at [1203, 579] on link "Next" at bounding box center [1212, 593] width 47 height 28
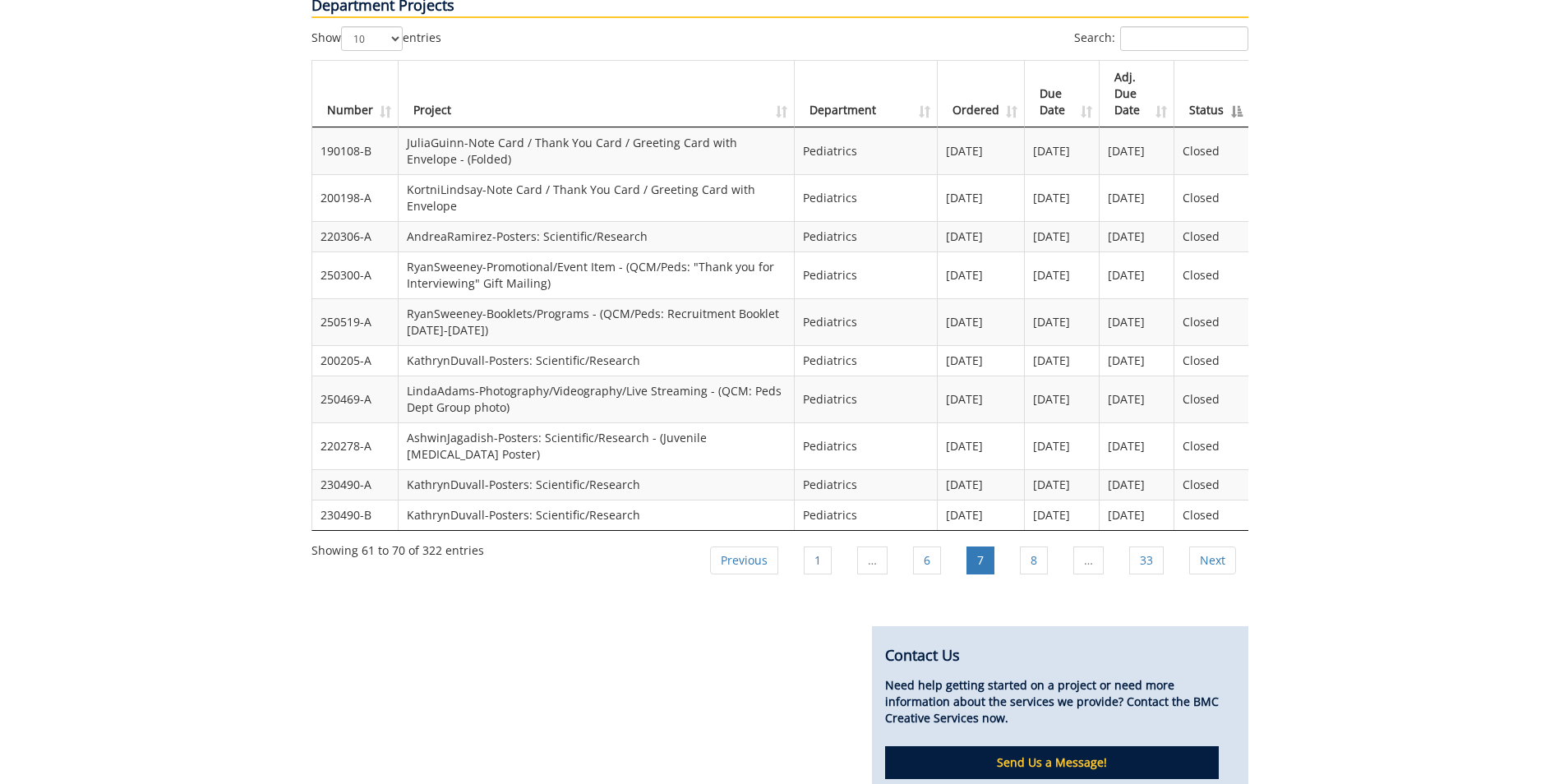
click at [1203, 546] on link "Next" at bounding box center [1212, 559] width 47 height 28
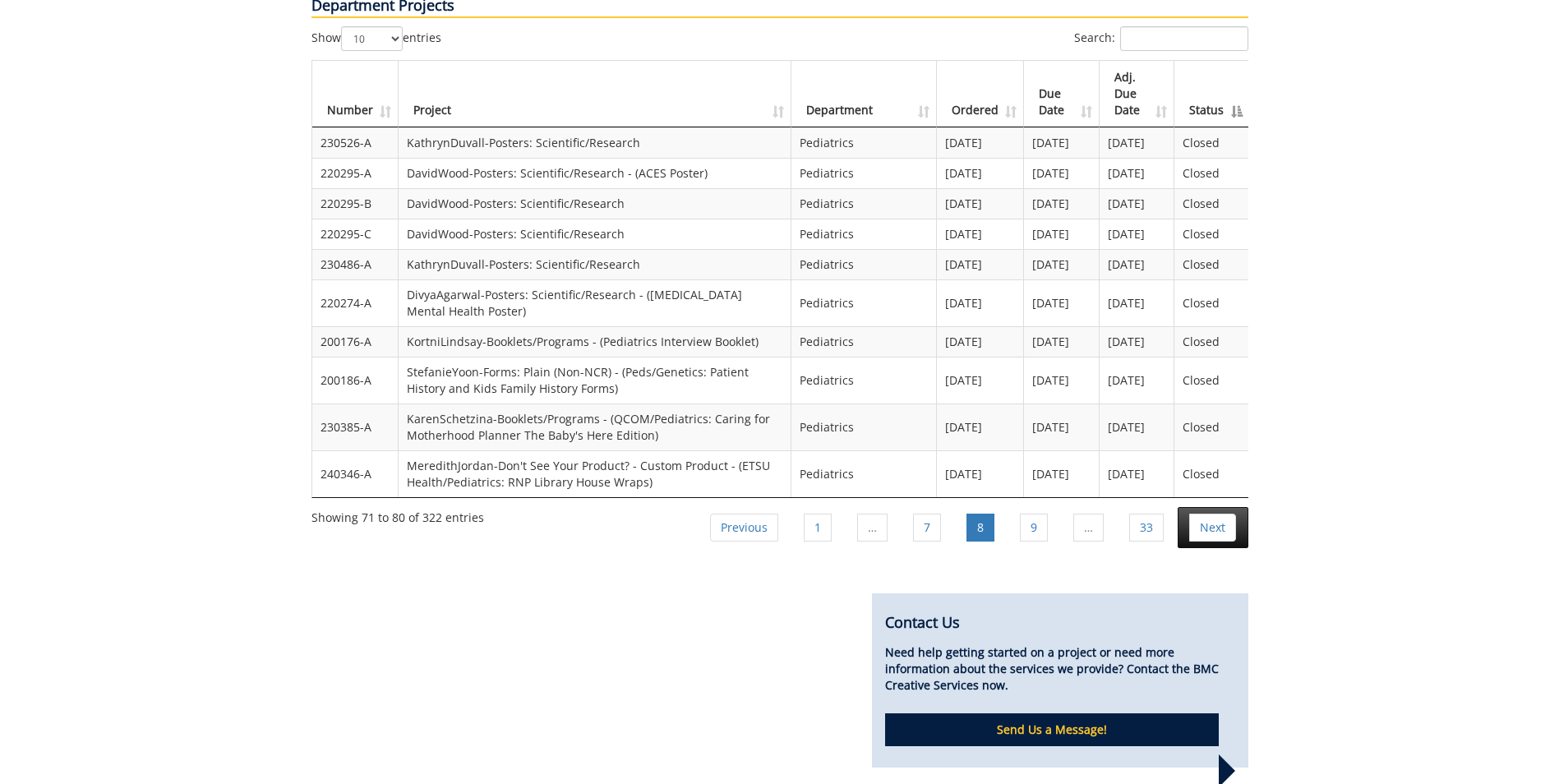
click at [1203, 507] on li "Next" at bounding box center [1213, 527] width 71 height 41
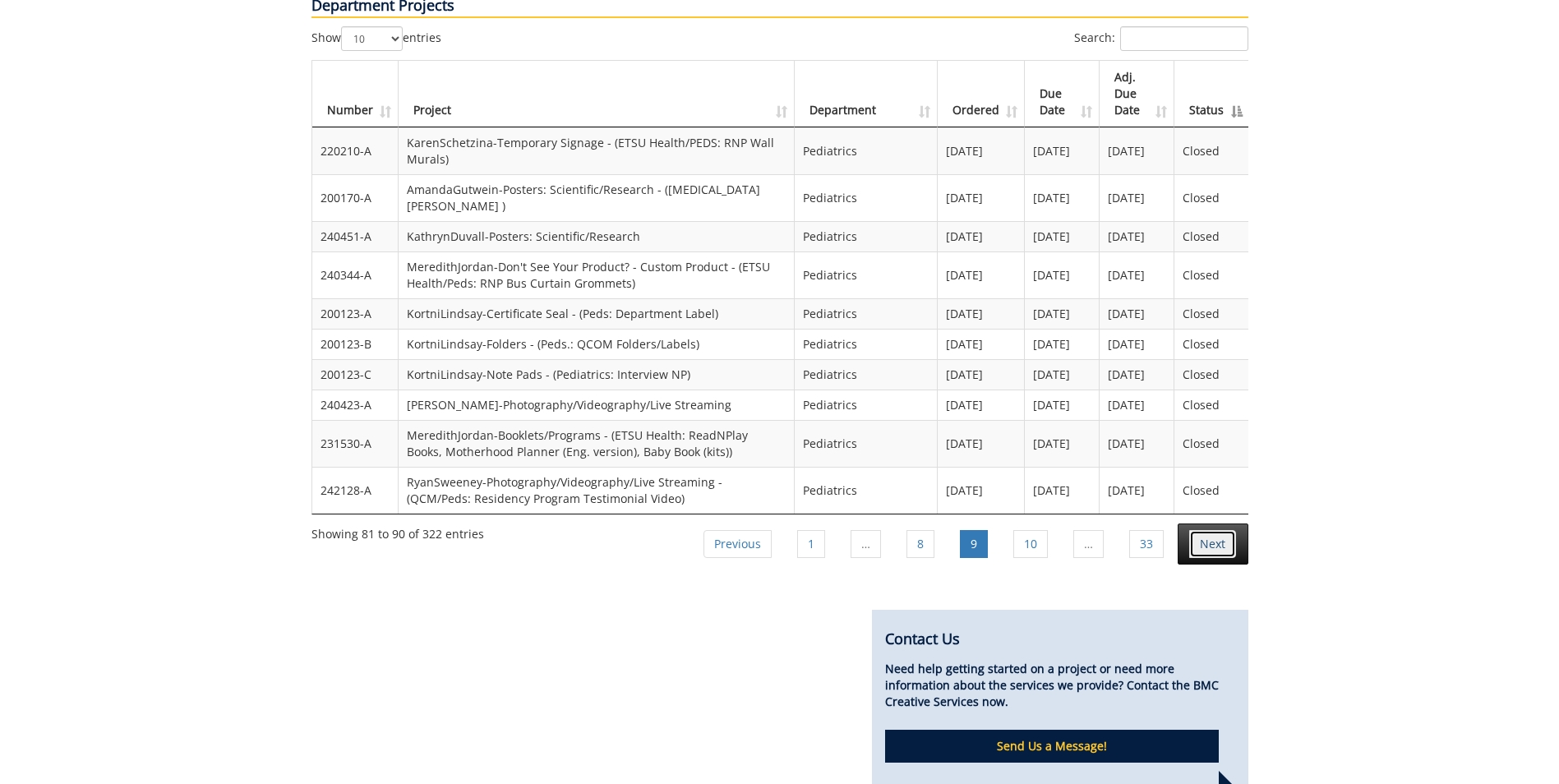
click at [1210, 530] on link "Next" at bounding box center [1212, 543] width 47 height 28
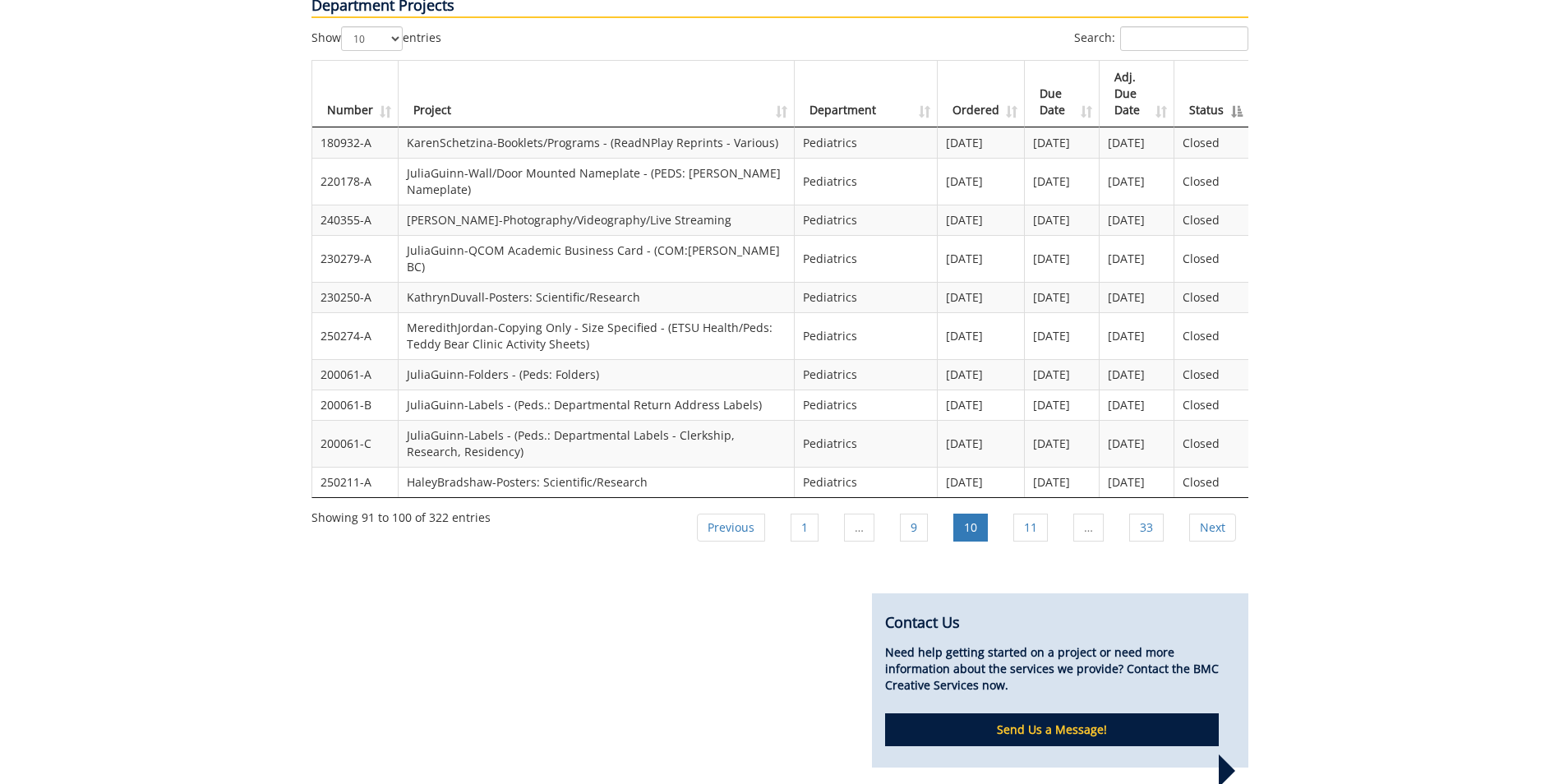
click at [1210, 507] on li "Next" at bounding box center [1213, 527] width 71 height 41
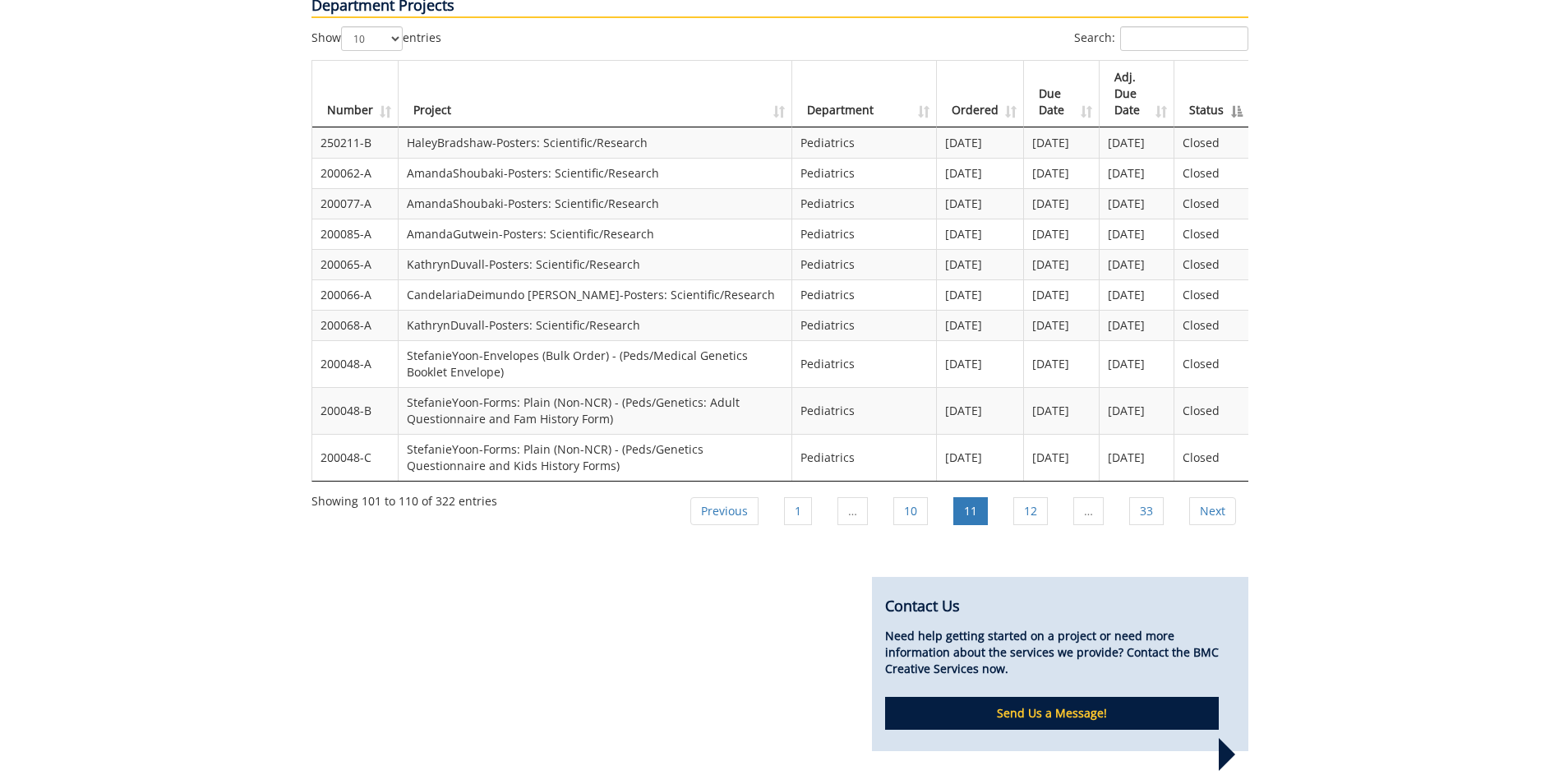
click at [1210, 490] on li "Next" at bounding box center [1213, 511] width 71 height 41
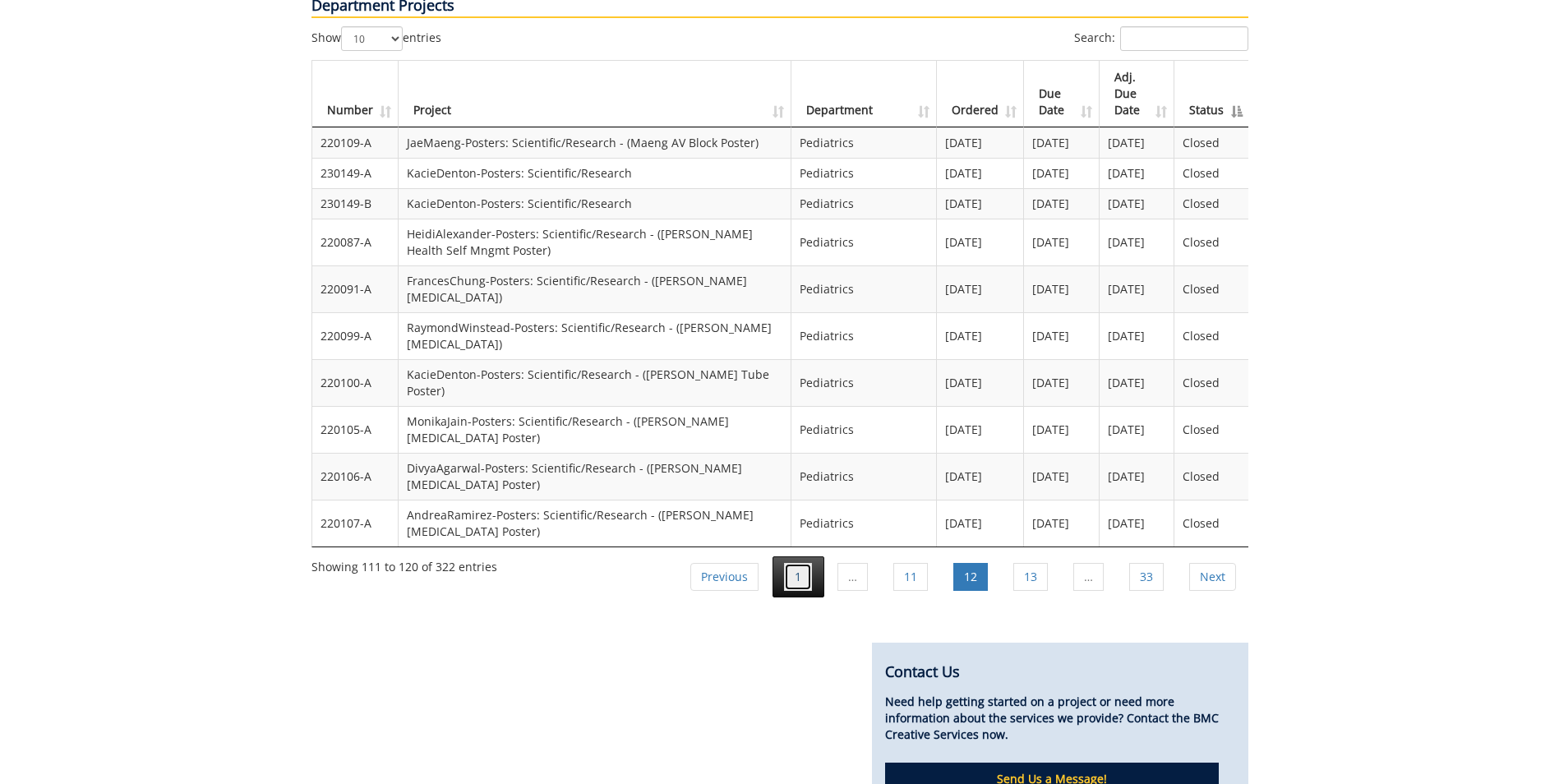
click at [806, 563] on link "1" at bounding box center [798, 577] width 28 height 28
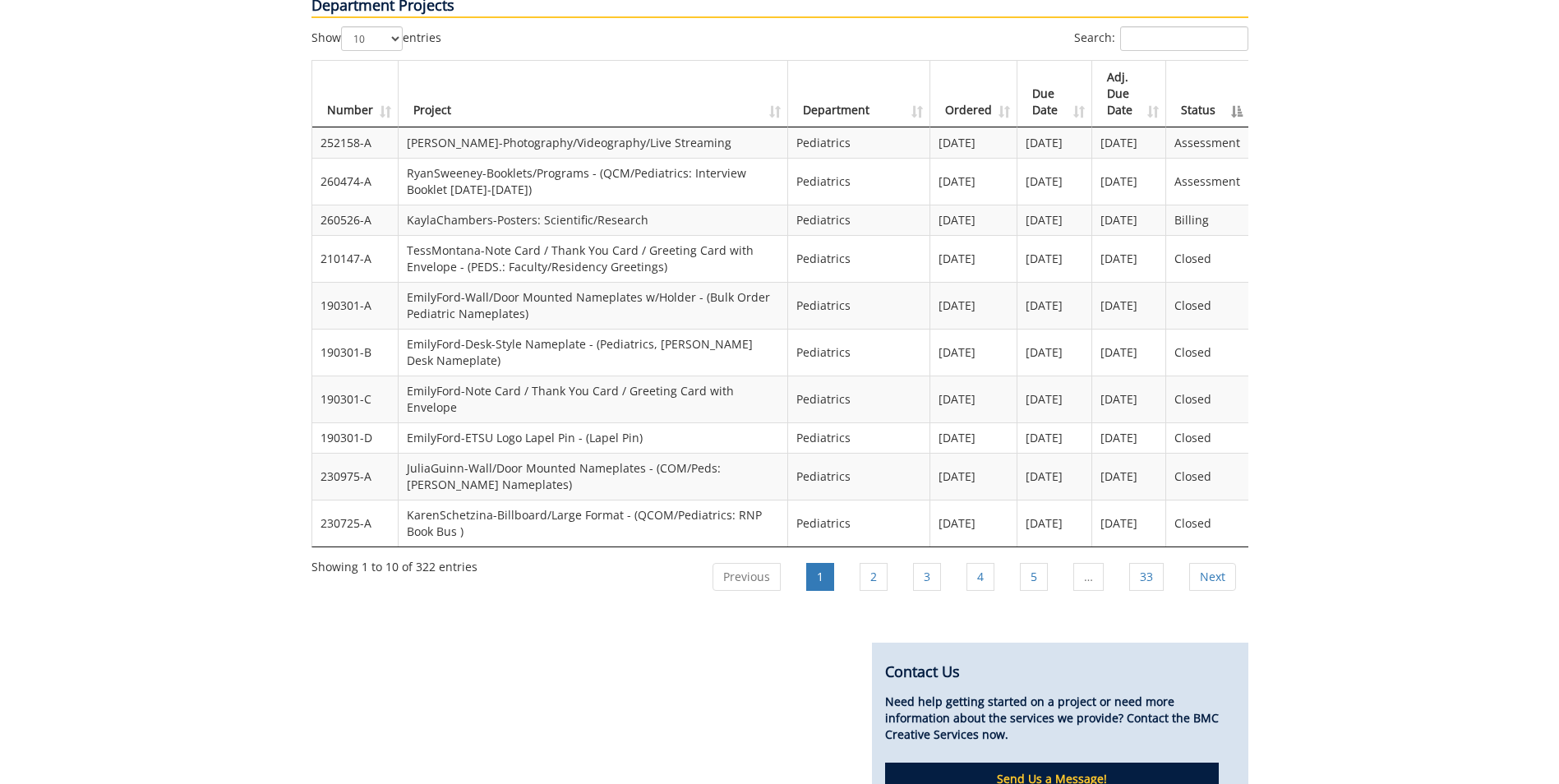
click at [1206, 67] on th "Status" at bounding box center [1207, 95] width 82 height 67
click at [1208, 67] on th "Status" at bounding box center [1207, 95] width 82 height 67
click at [1212, 71] on th "Status" at bounding box center [1207, 95] width 82 height 67
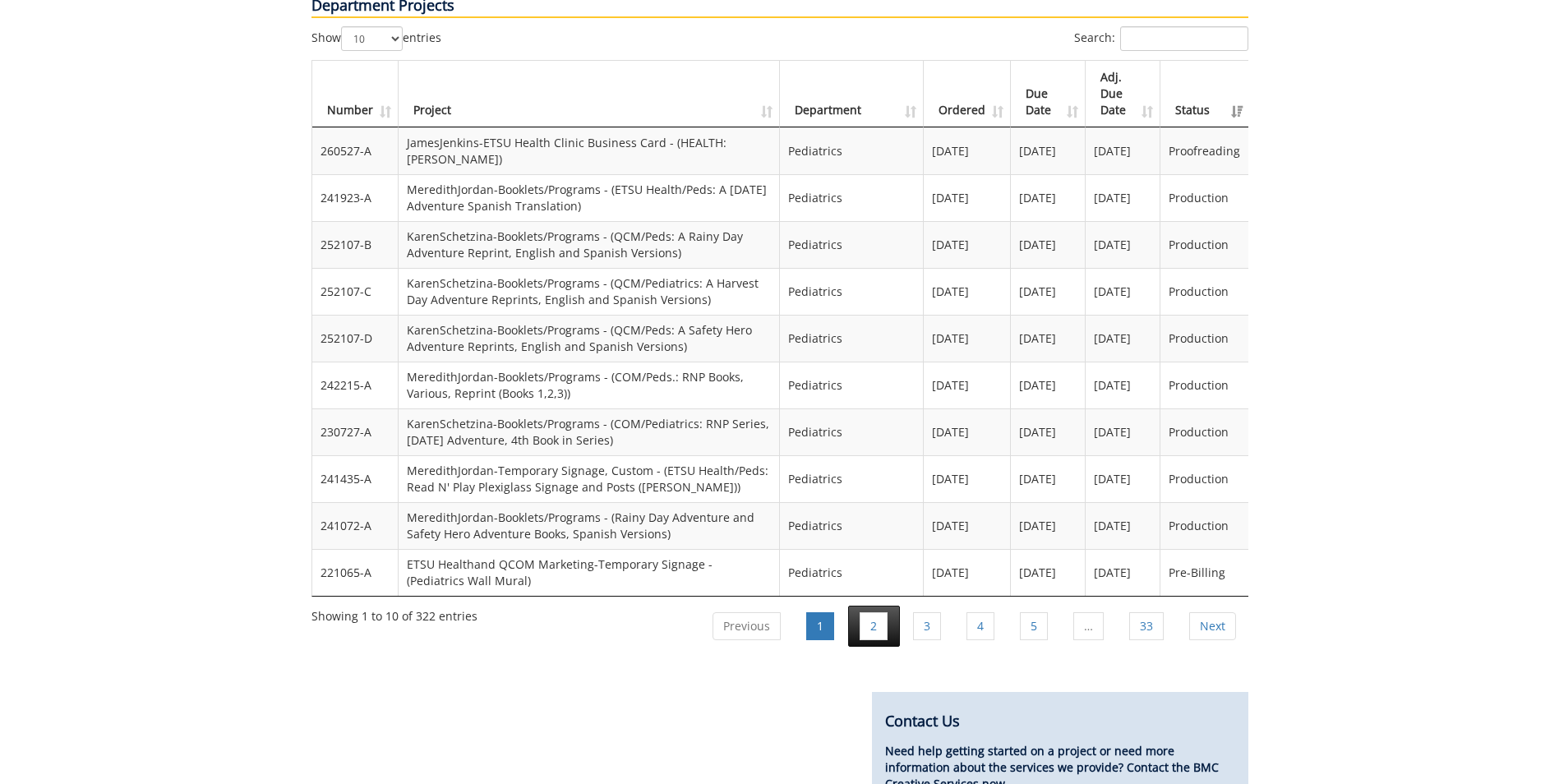
click at [890, 605] on li "2" at bounding box center [874, 625] width 52 height 41
